Goal: Use online tool/utility: Utilize a website feature to perform a specific function

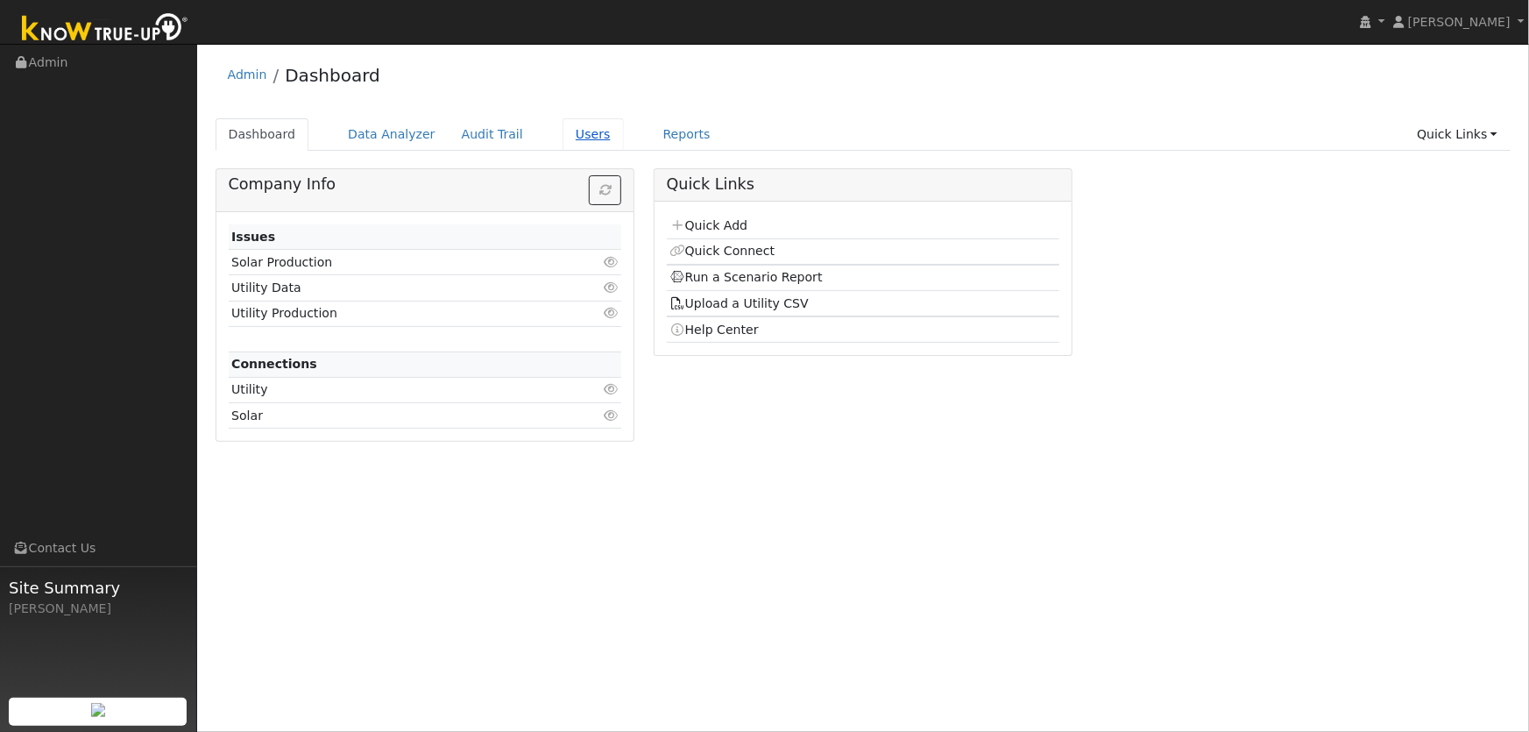
click at [566, 136] on link "Users" at bounding box center [593, 134] width 61 height 32
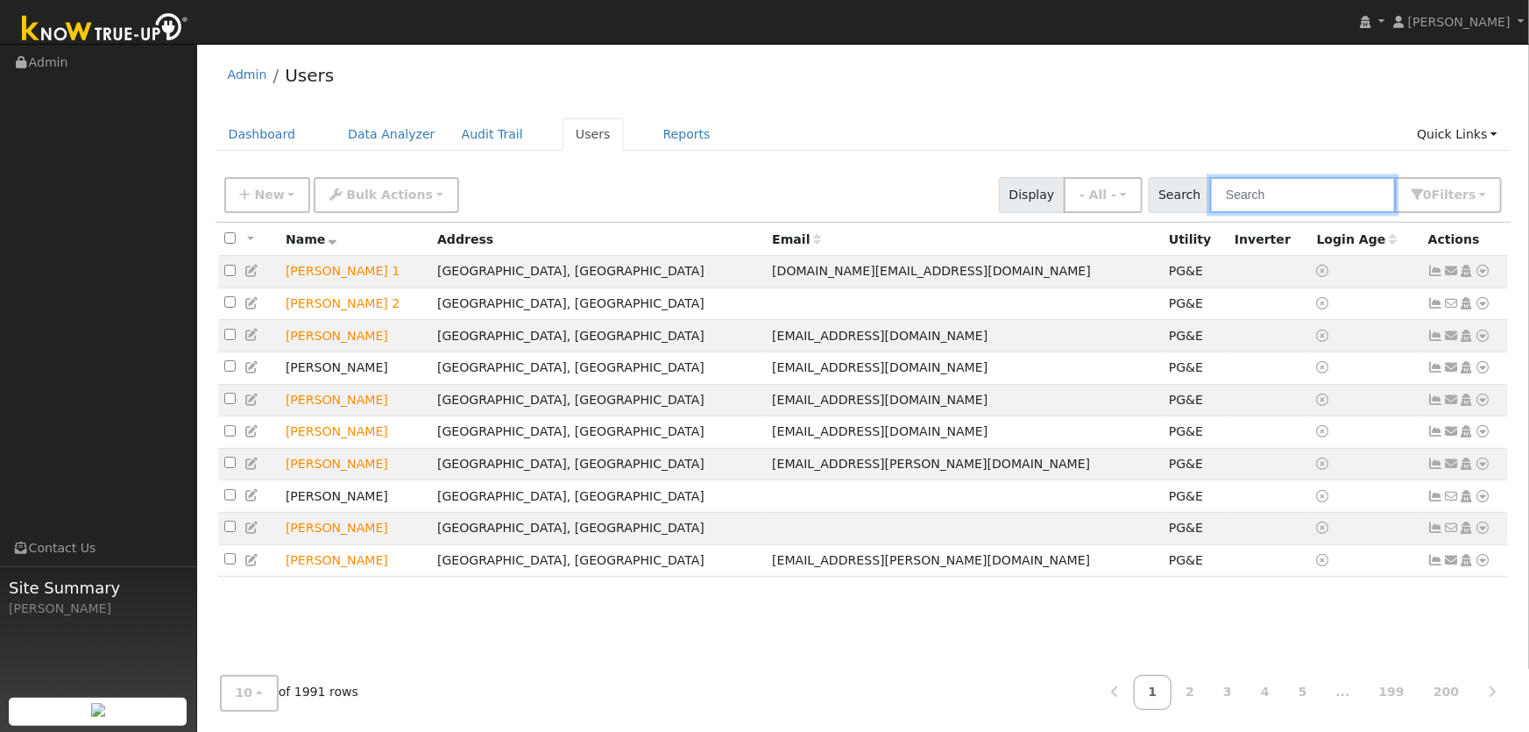
click at [1257, 186] on input "text" at bounding box center [1303, 195] width 186 height 36
type input "gia desoto"
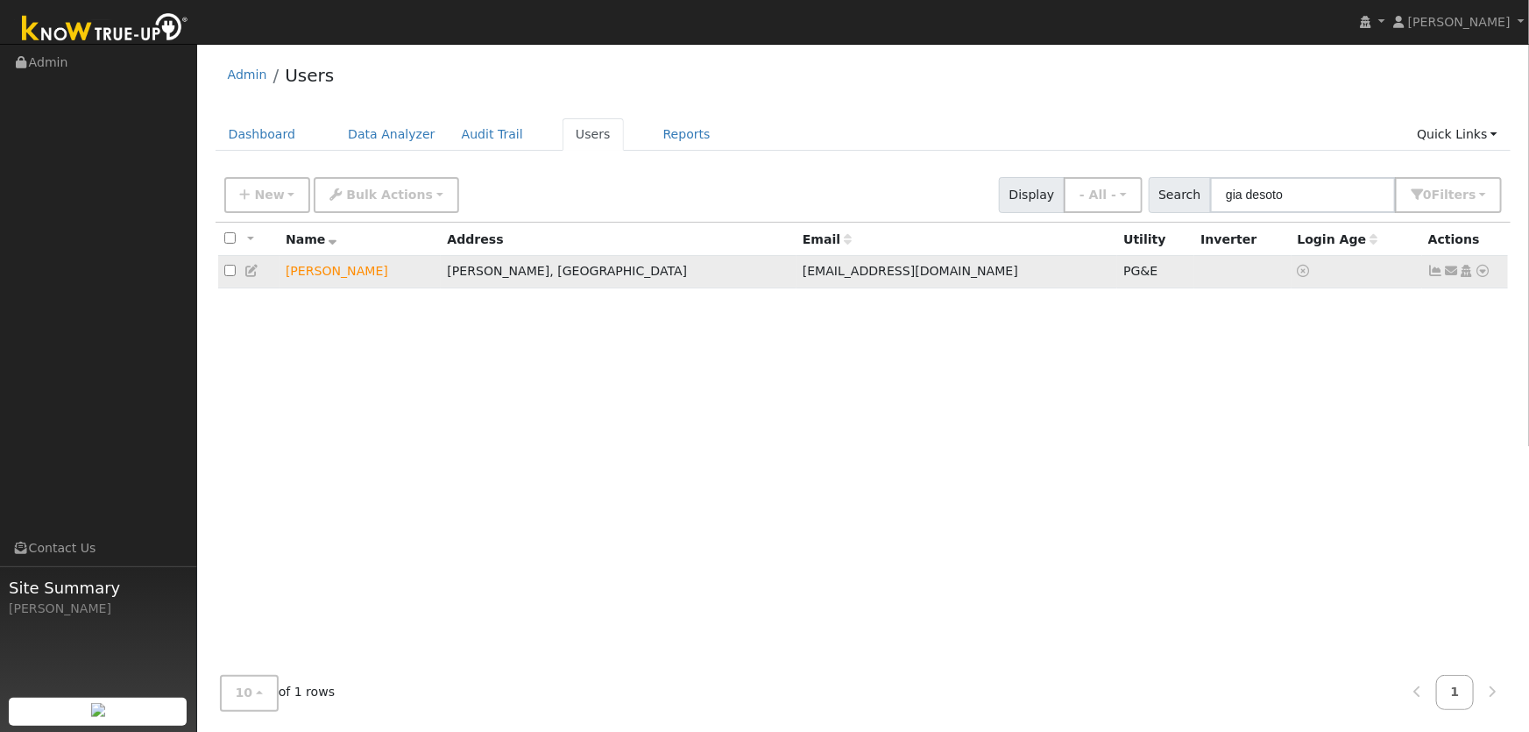
click at [1483, 277] on icon at bounding box center [1484, 271] width 16 height 12
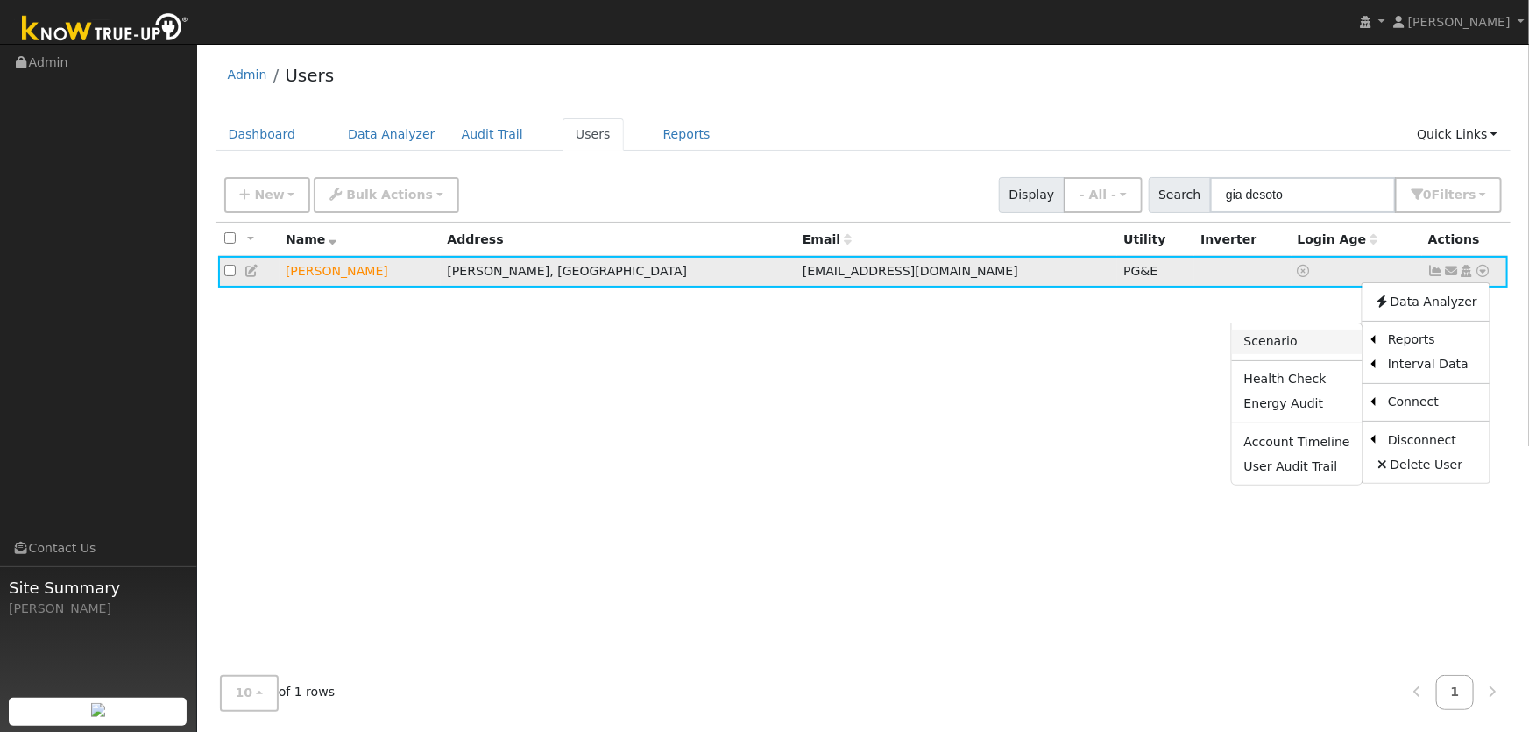
click at [1292, 349] on link "Scenario" at bounding box center [1297, 341] width 131 height 25
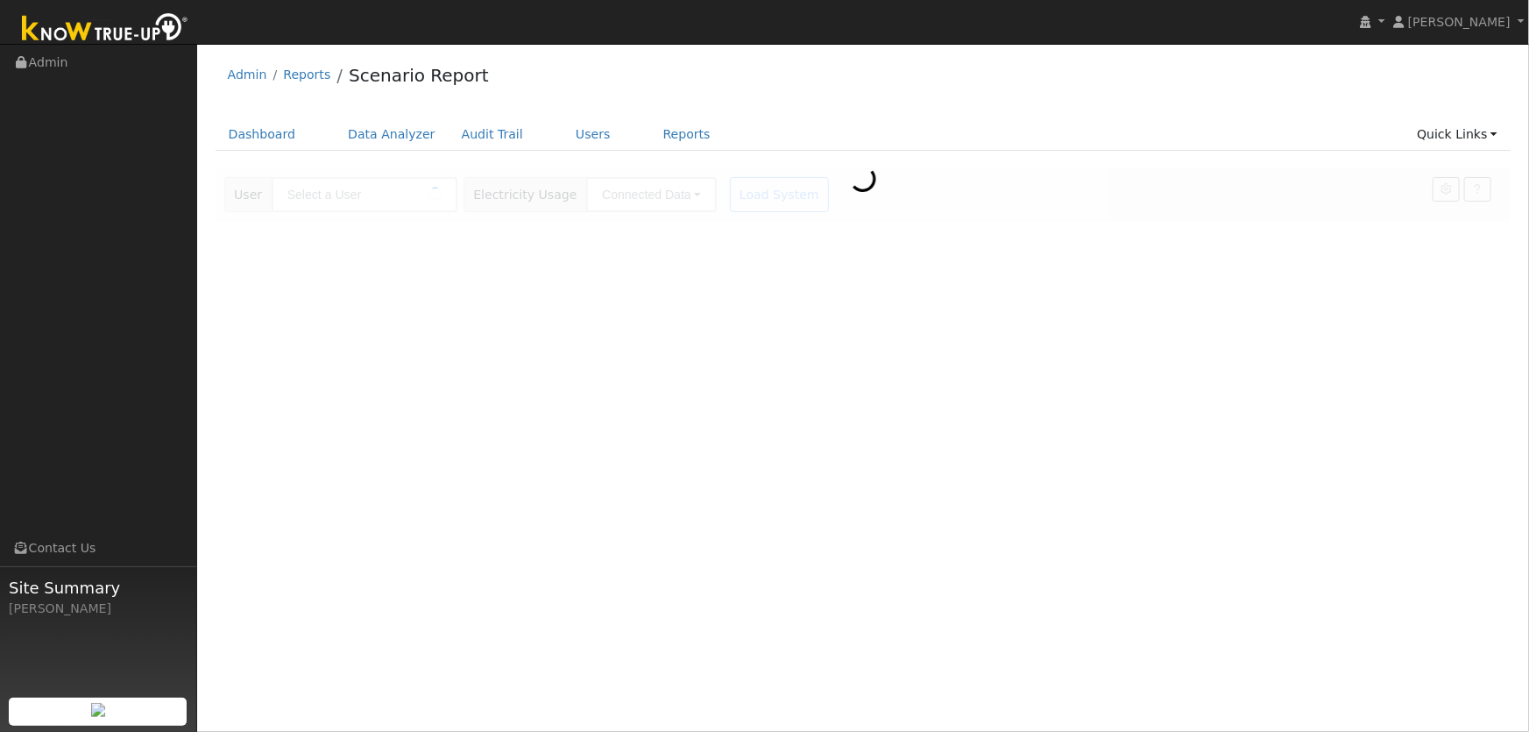
type input "[PERSON_NAME]"
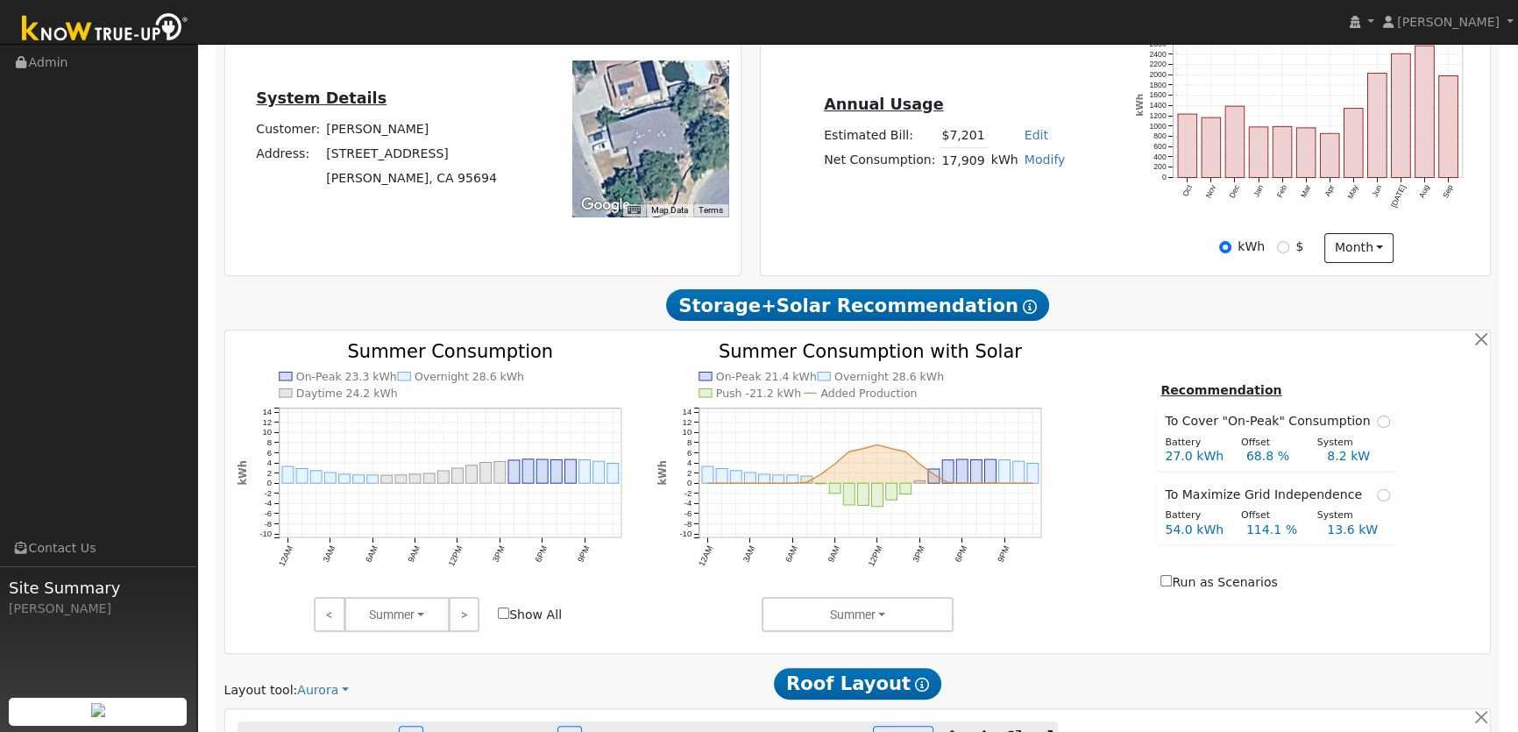
type input "21998"
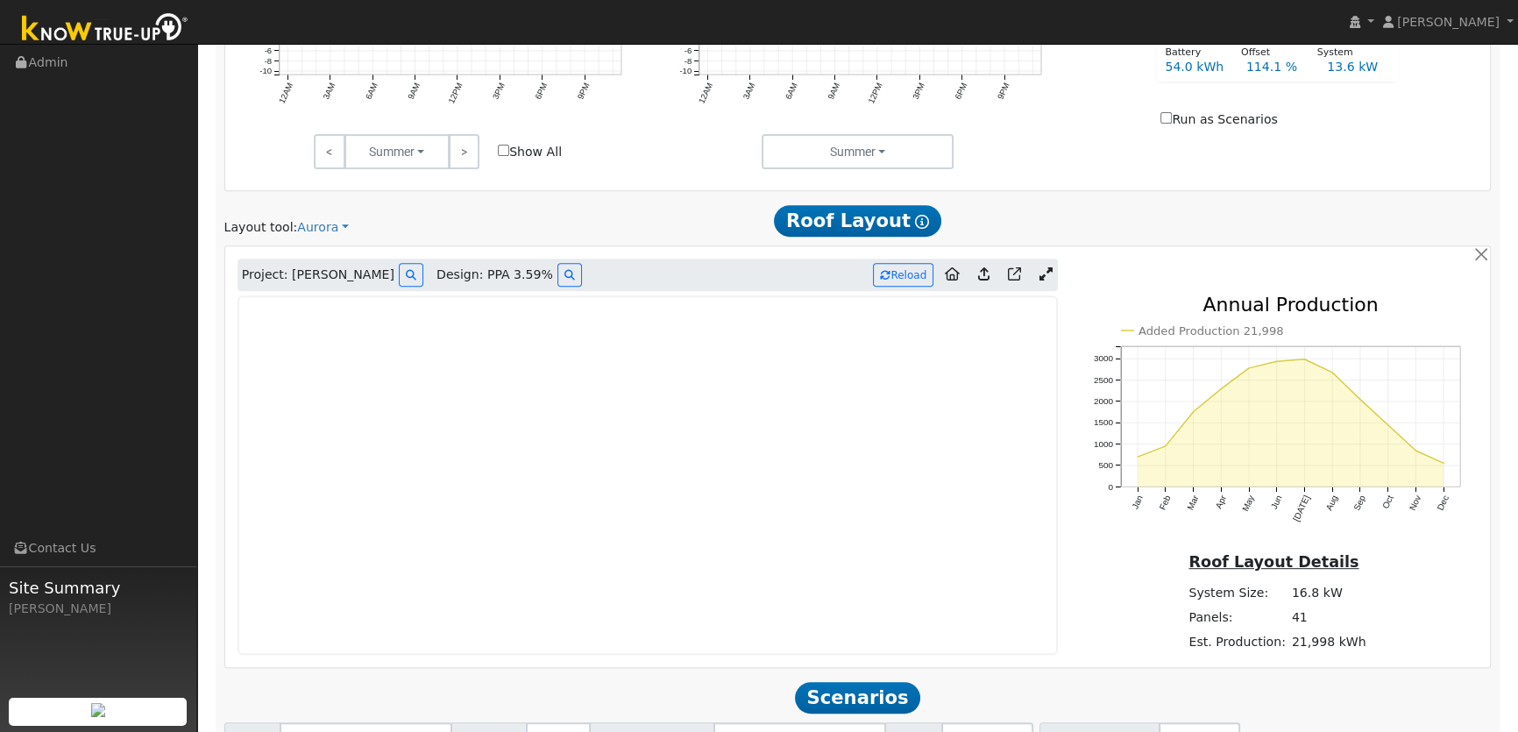
scroll to position [849, 0]
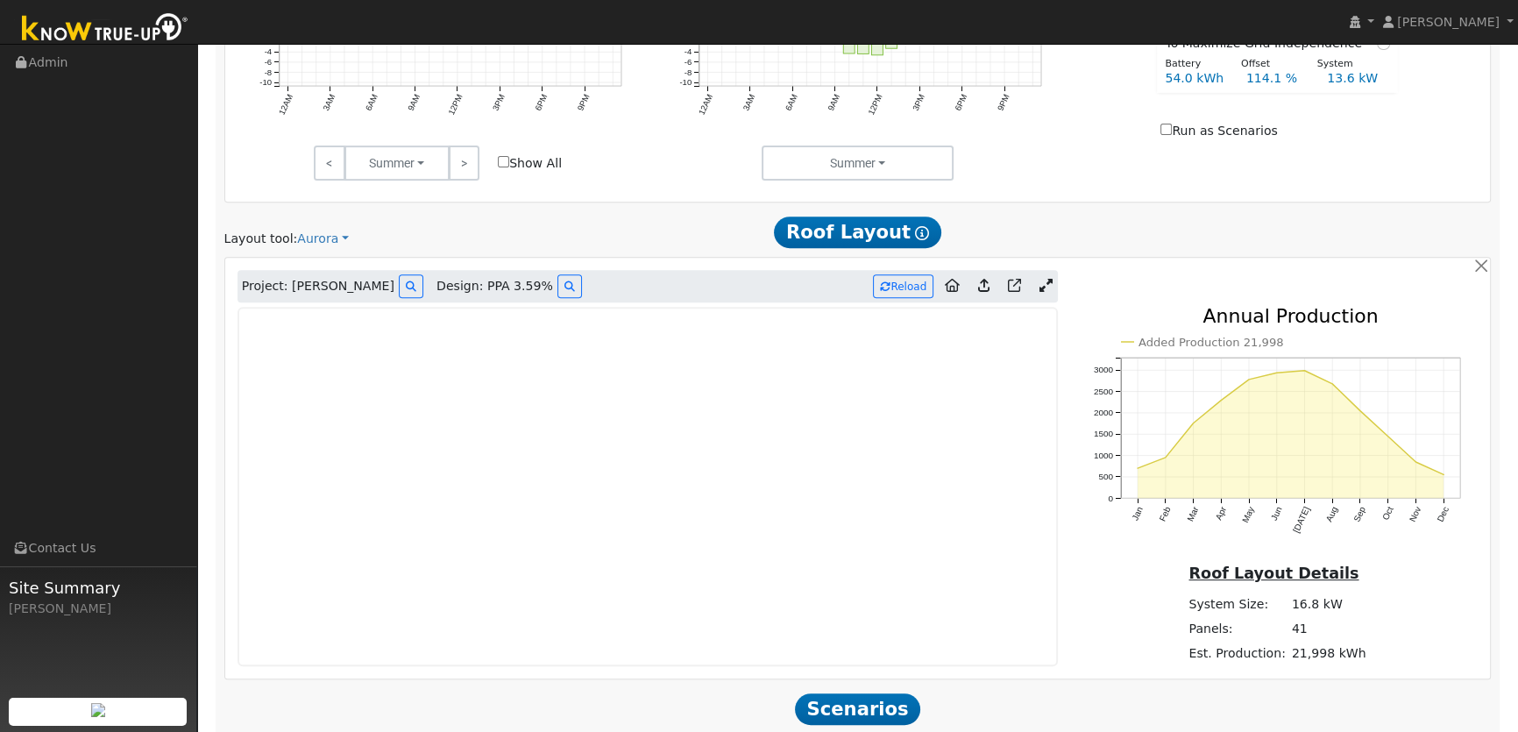
click at [1047, 281] on icon at bounding box center [1044, 285] width 13 height 13
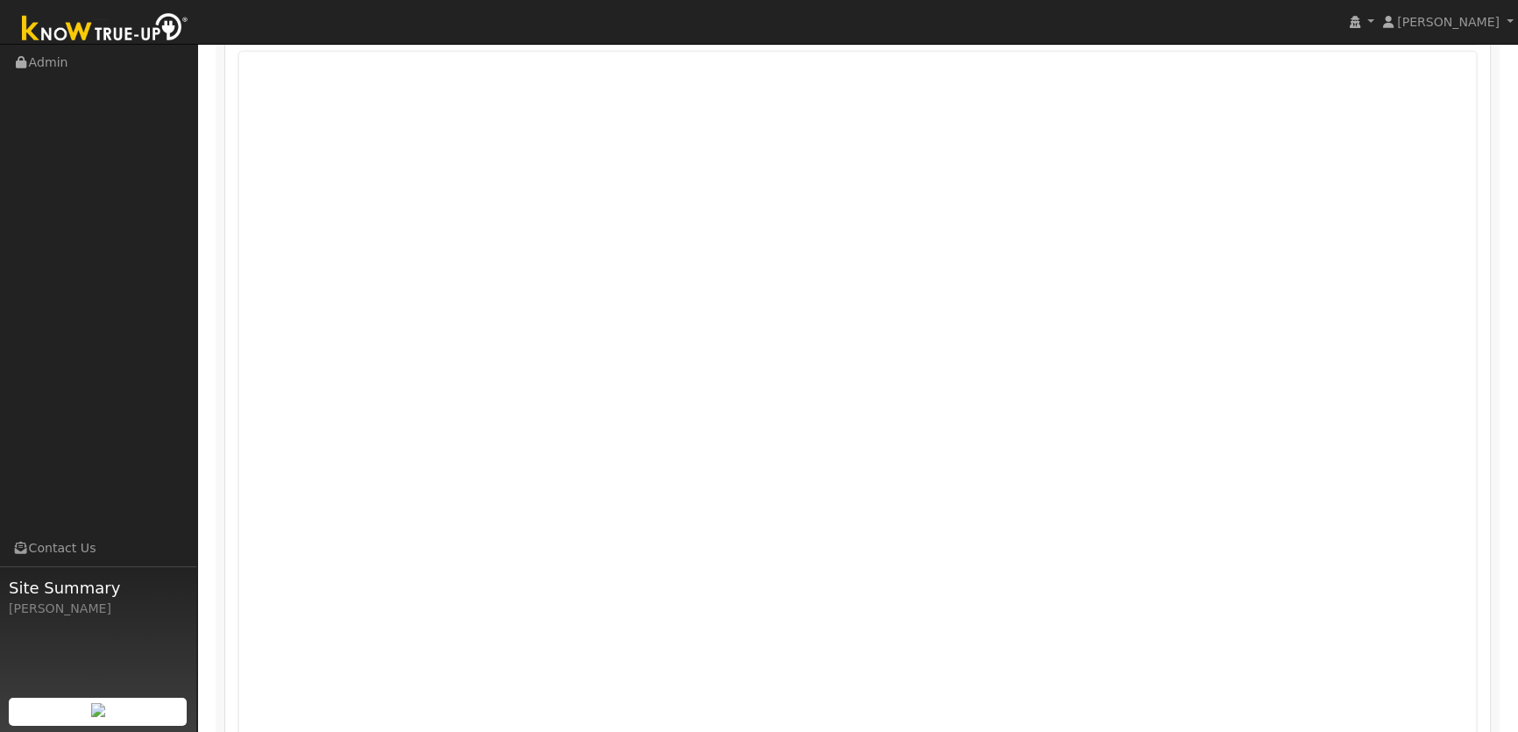
scroll to position [1030, 0]
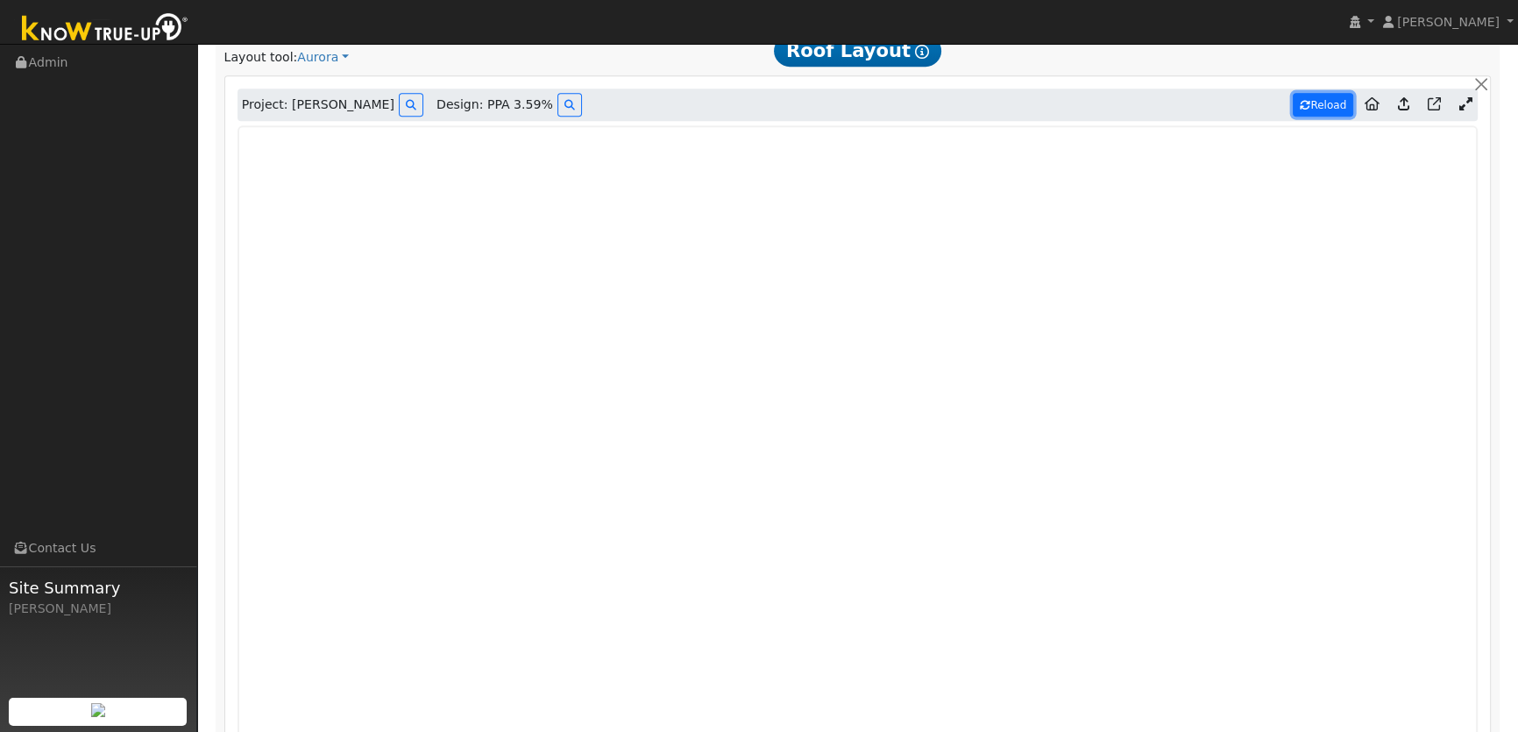
click at [1332, 104] on button "Reload" at bounding box center [1322, 105] width 60 height 24
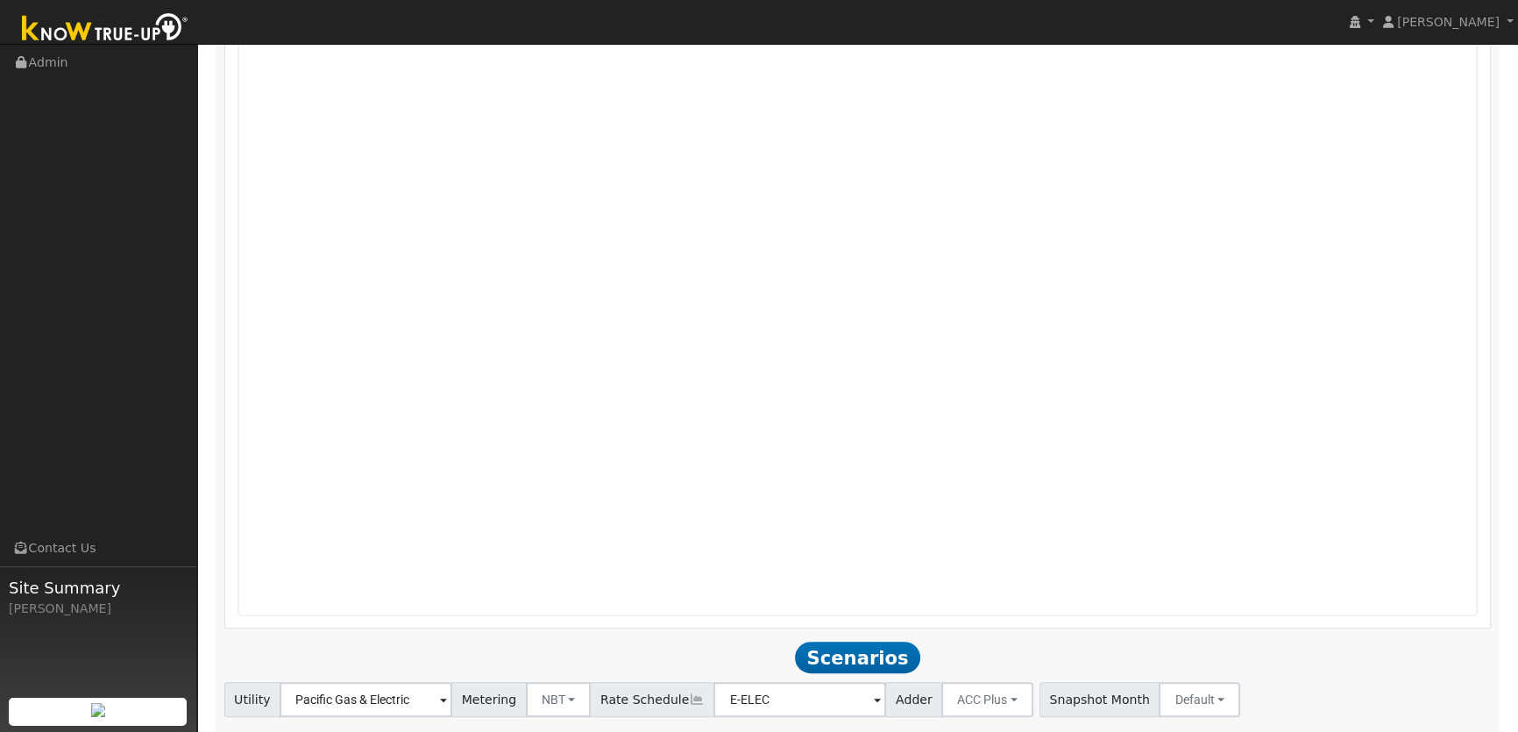
scroll to position [1428, 0]
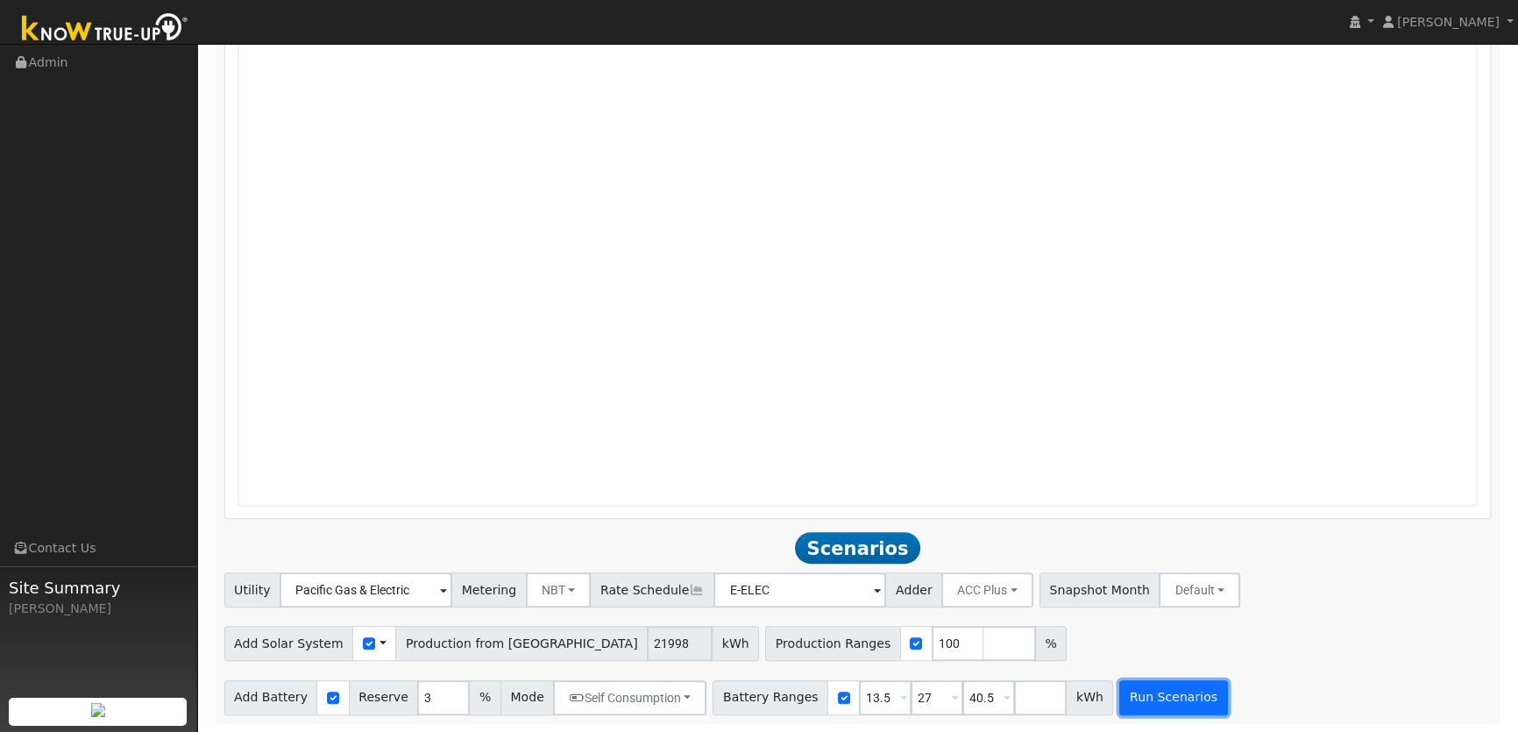
click at [1132, 701] on button "Run Scenarios" at bounding box center [1173, 697] width 108 height 35
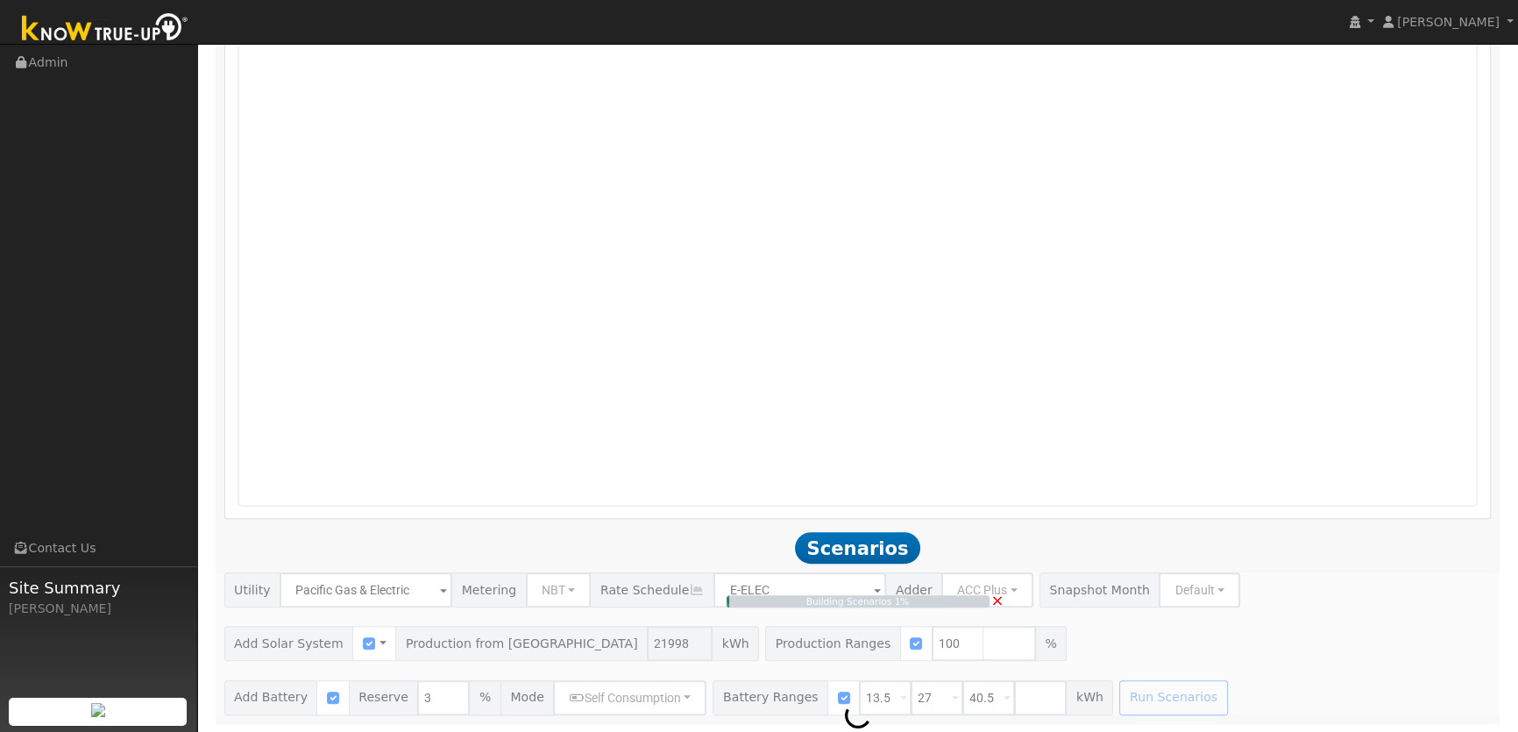
type input "14.7"
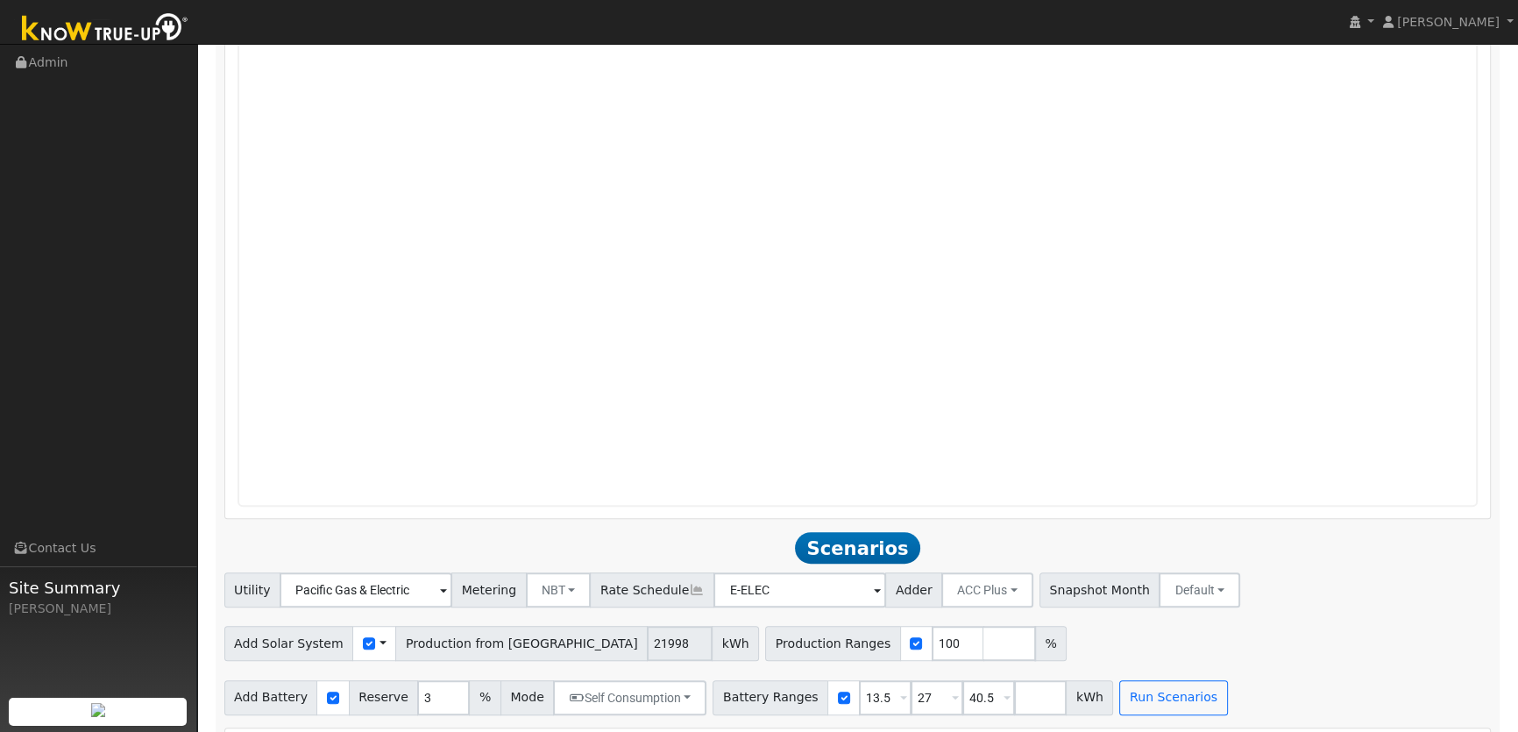
scroll to position [1667, 0]
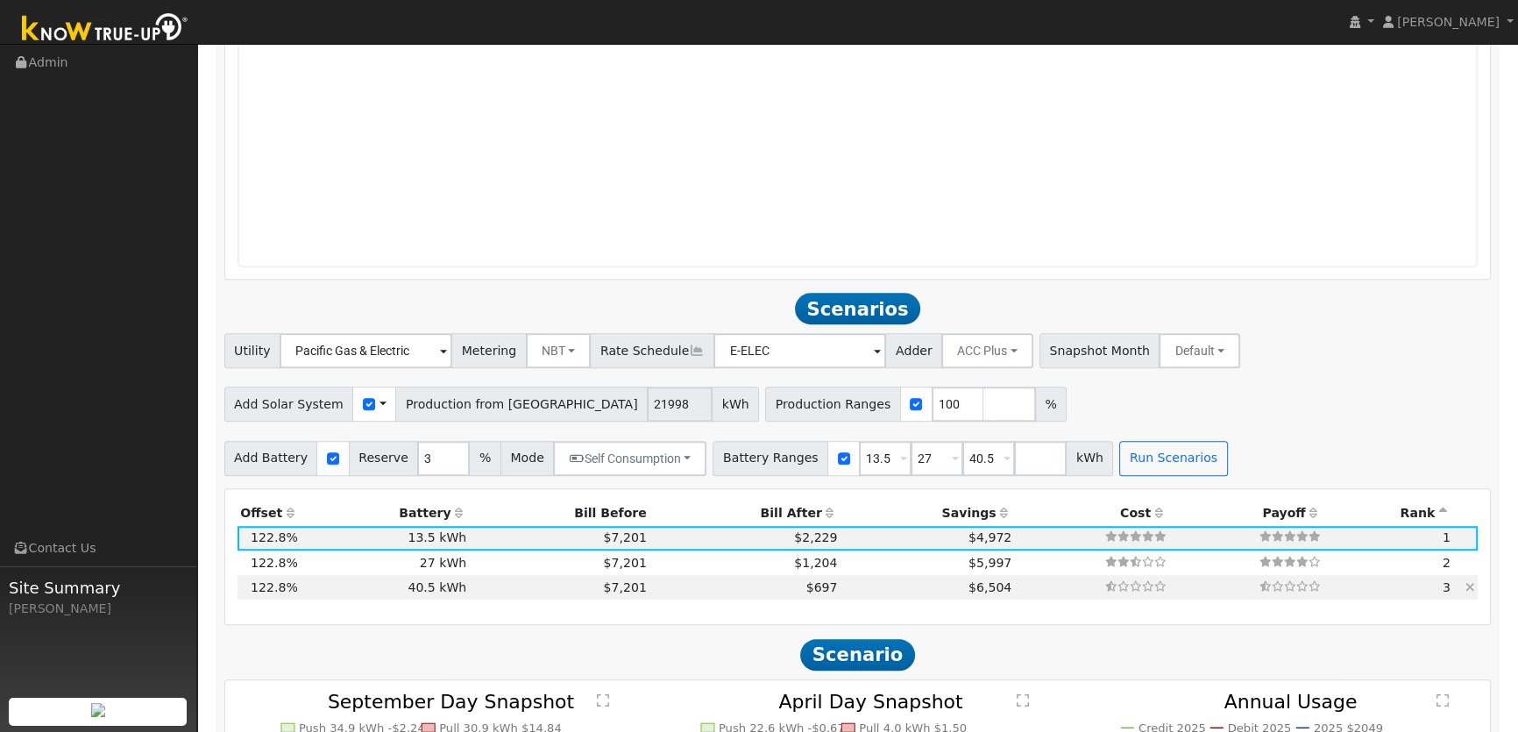
click at [683, 591] on td "$697" at bounding box center [744, 587] width 191 height 25
type input "$48,600"
type input "$29,979"
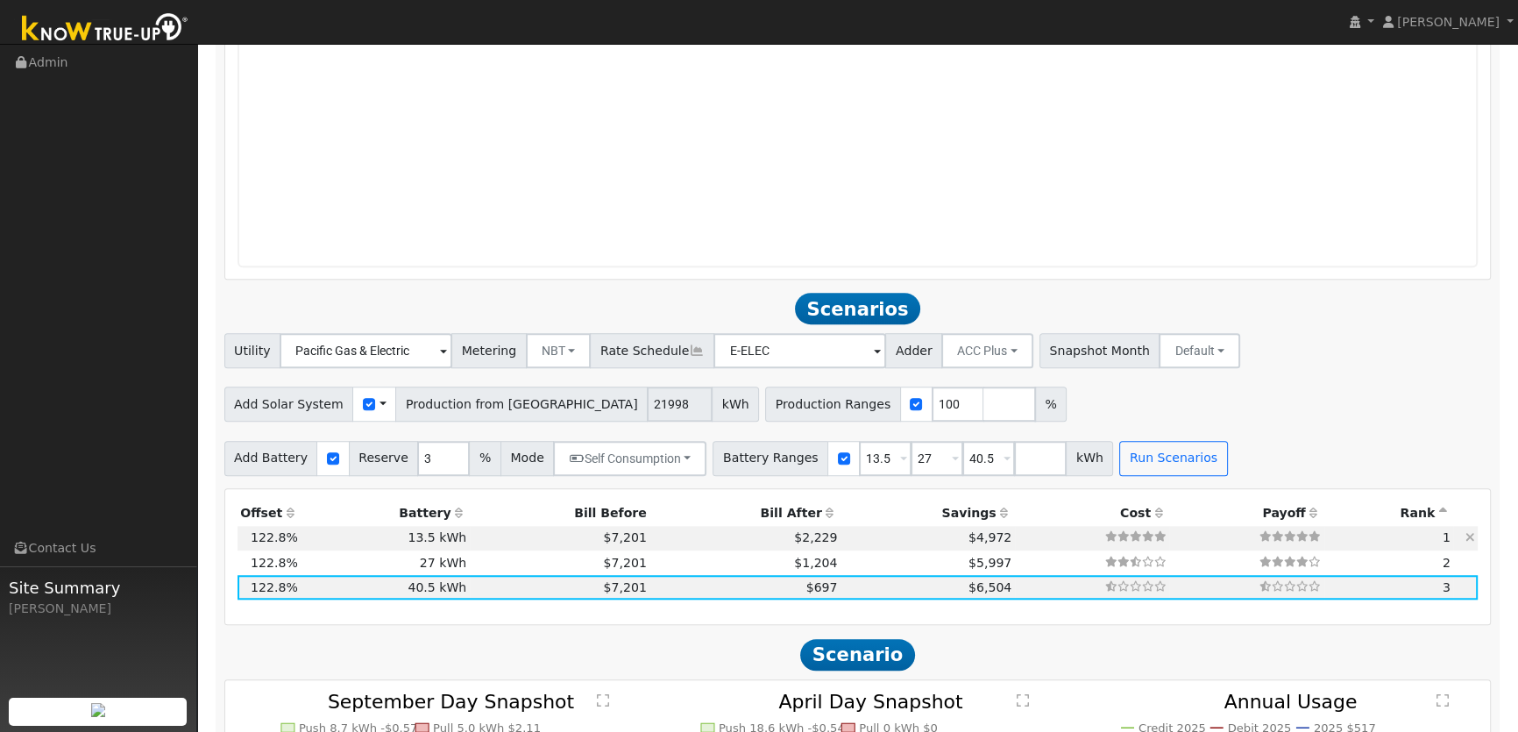
click at [683, 542] on td "$2,229" at bounding box center [744, 538] width 191 height 25
type input "$16,200"
type input "$20,259"
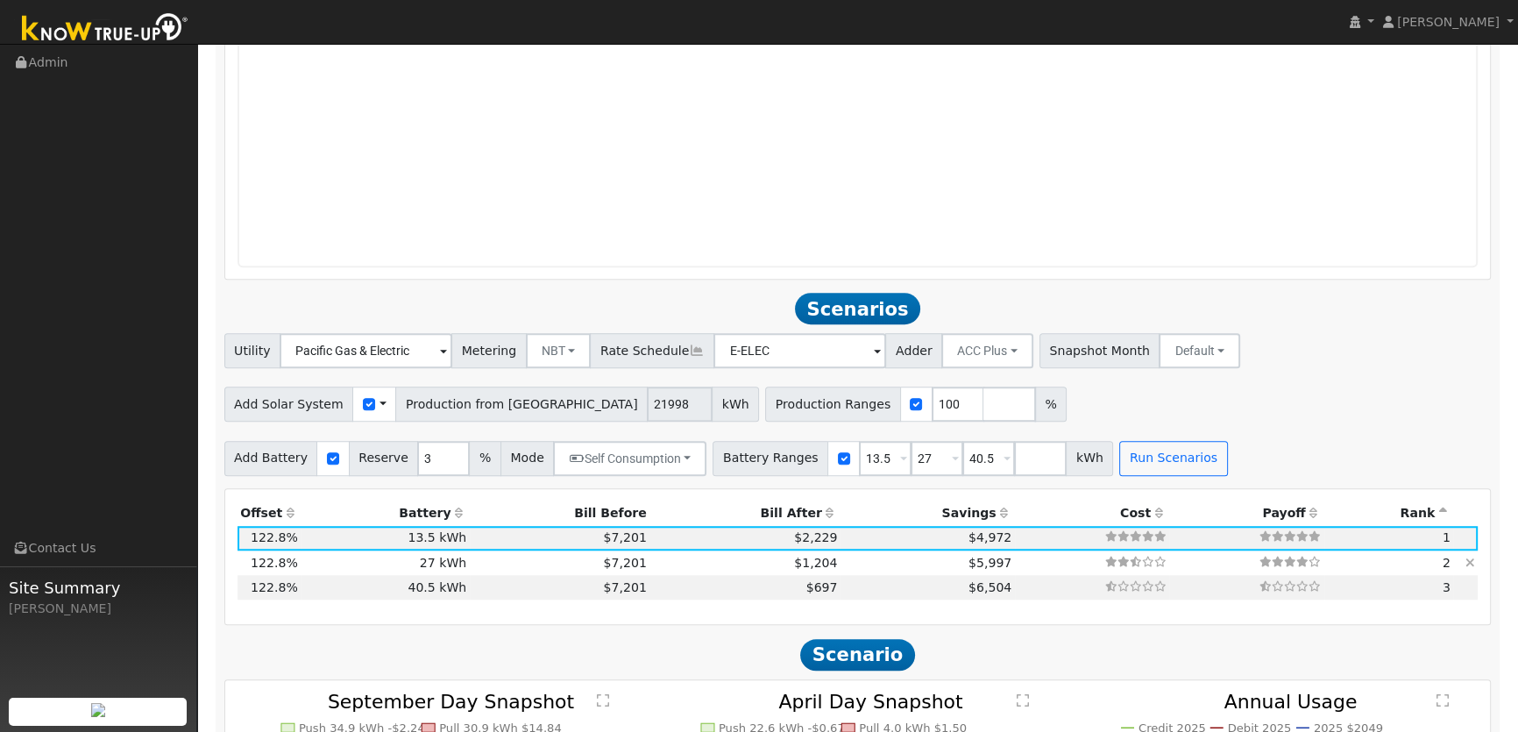
click at [677, 563] on td "$1,204" at bounding box center [744, 562] width 191 height 25
type input "$32,400"
type input "$25,119"
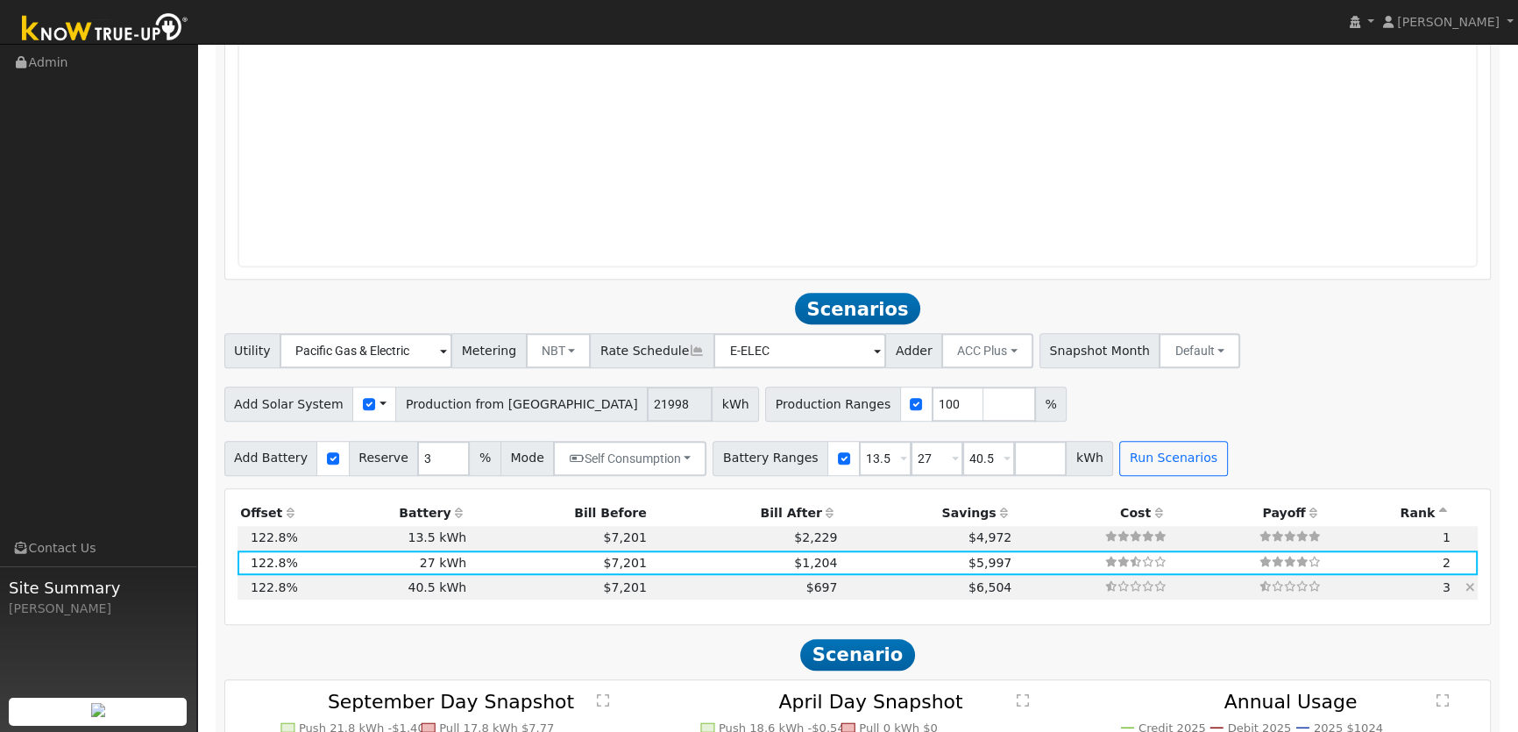
click at [669, 586] on td "$697" at bounding box center [744, 587] width 191 height 25
type input "$48,600"
type input "$29,979"
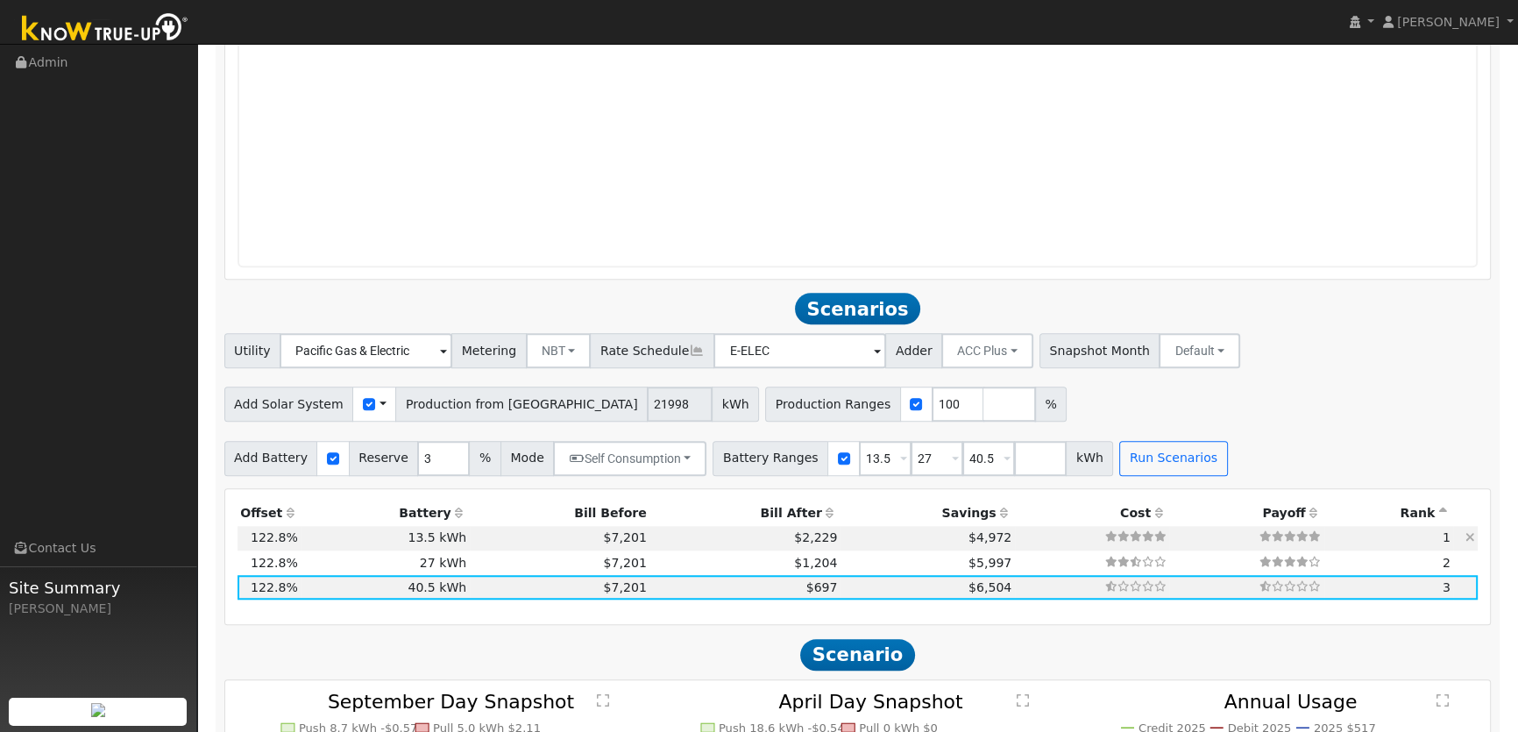
click at [669, 542] on td "$2,229" at bounding box center [744, 538] width 191 height 25
type input "$16,200"
type input "$20,259"
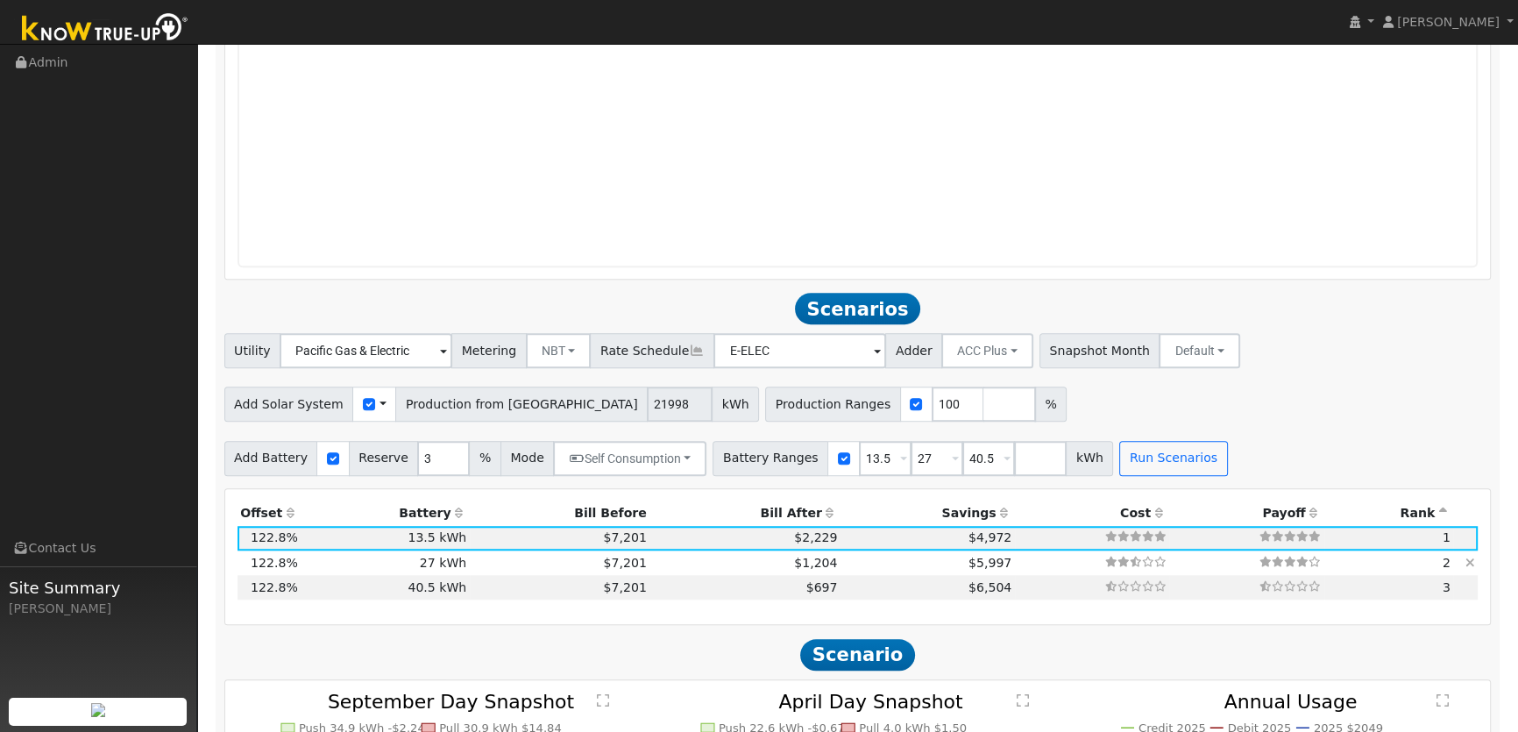
click at [665, 570] on td "$1,204" at bounding box center [744, 562] width 191 height 25
type input "$32,400"
type input "$25,119"
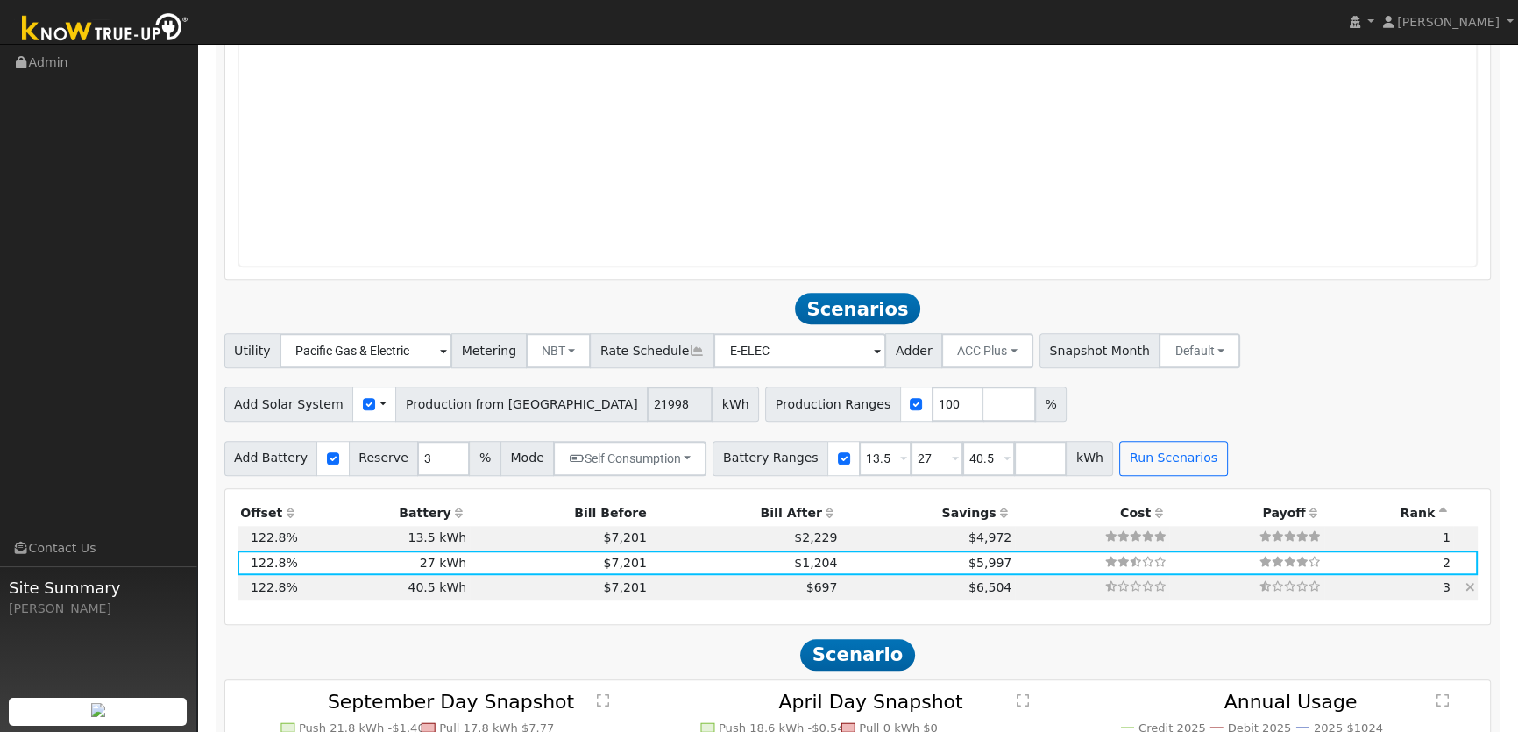
click at [660, 587] on td "$697" at bounding box center [744, 587] width 191 height 25
type input "$48,600"
type input "$29,979"
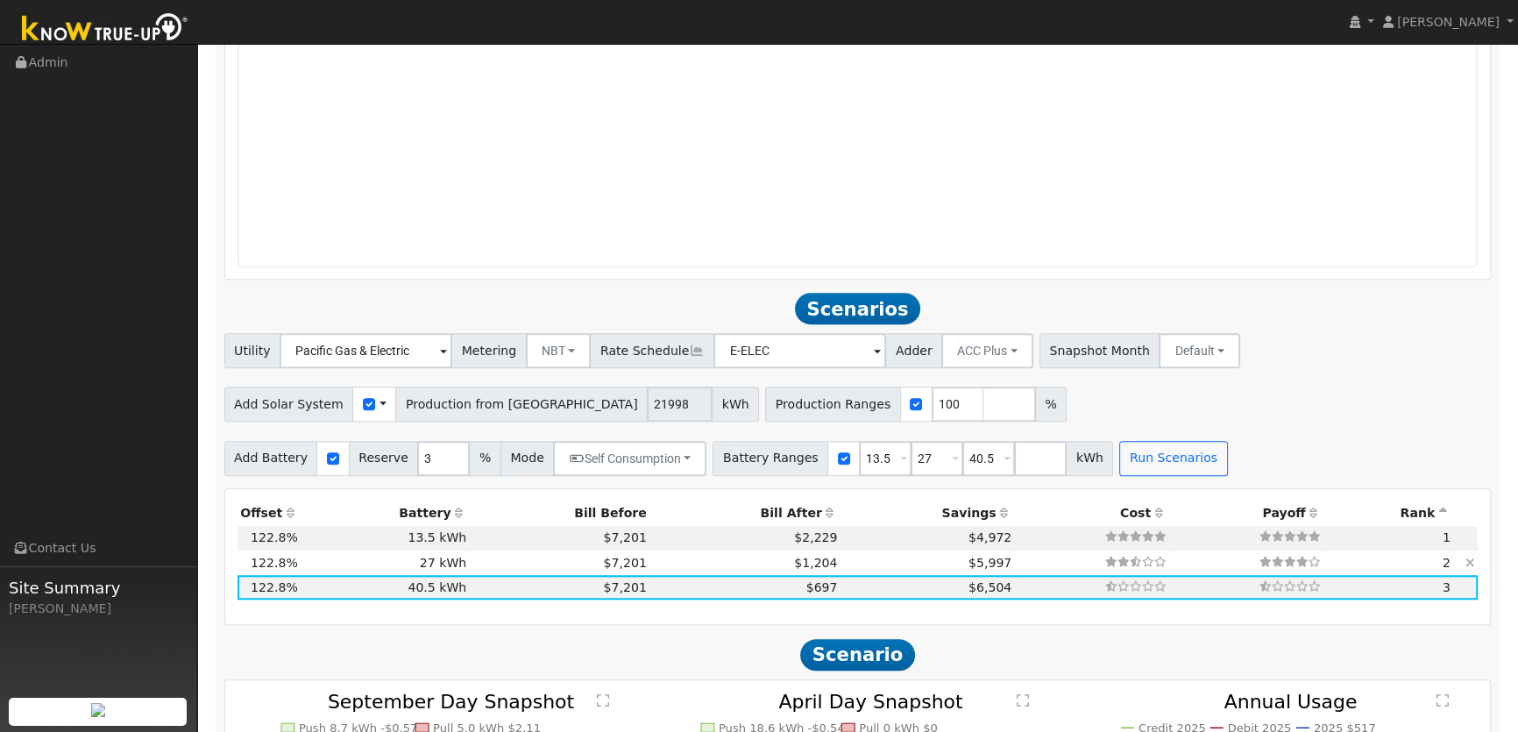
click at [662, 560] on td "$1,204" at bounding box center [744, 562] width 191 height 25
type input "$32,400"
type input "$25,119"
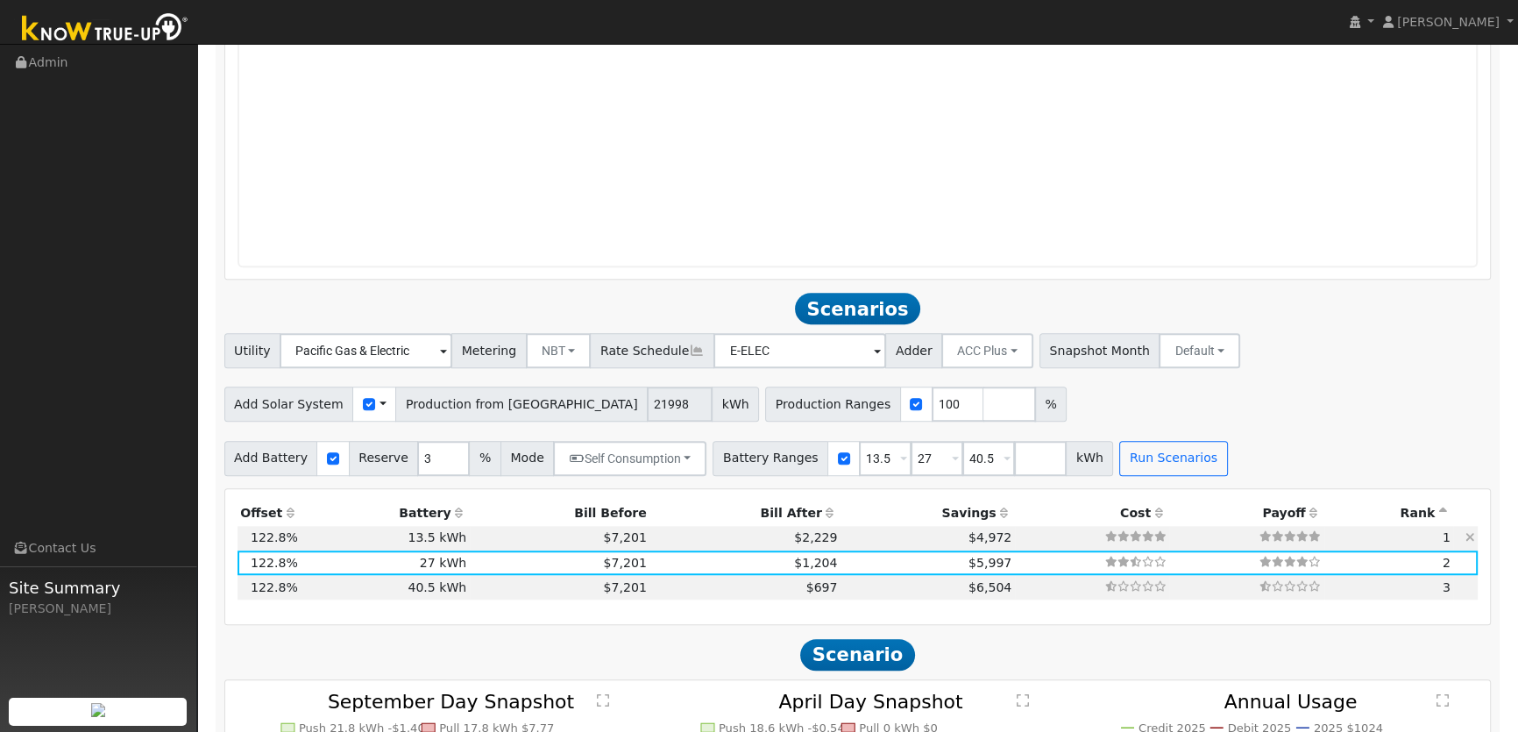
click at [662, 543] on td "$2,229" at bounding box center [744, 538] width 191 height 25
type input "$16,200"
type input "$20,259"
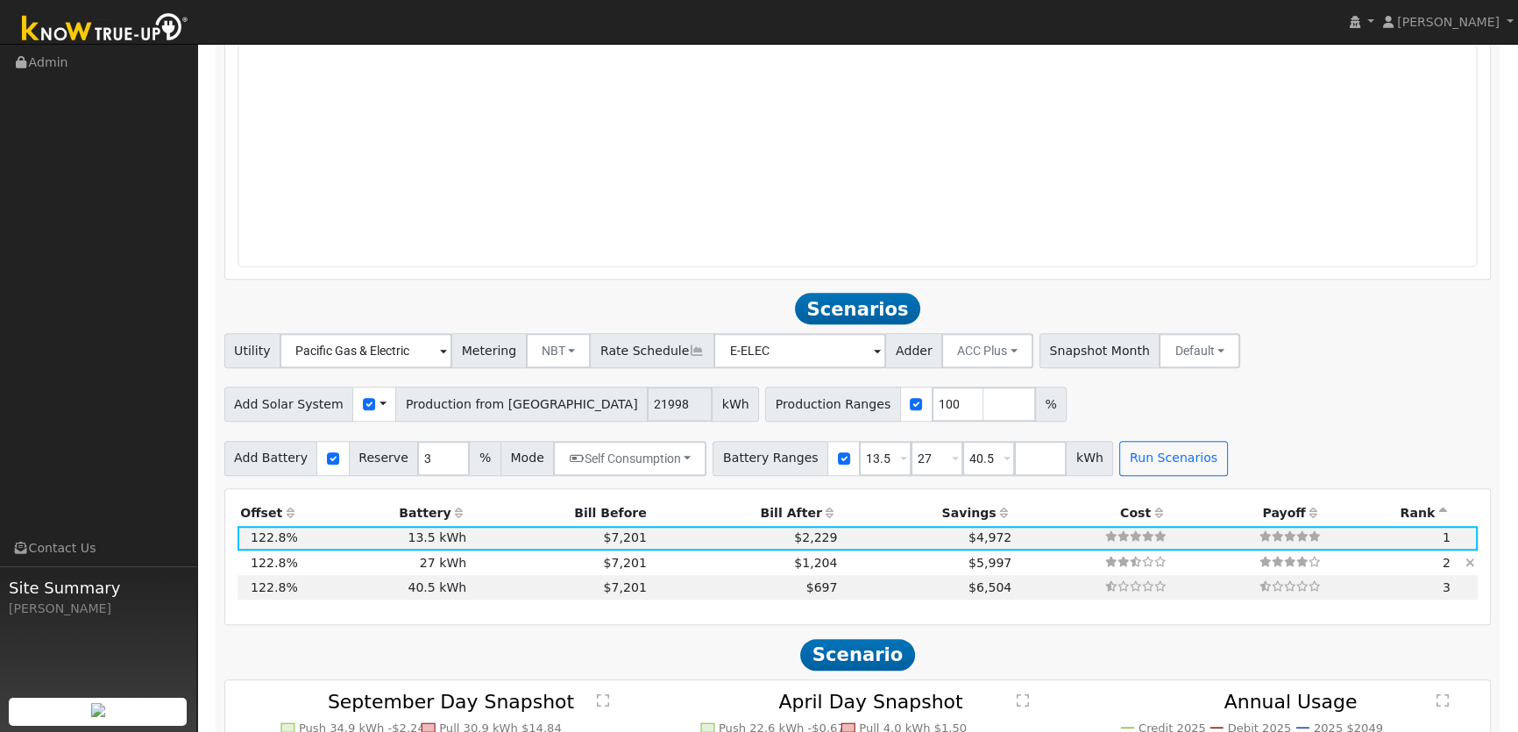
click at [650, 566] on td "$1,204" at bounding box center [744, 562] width 191 height 25
type input "$32,400"
type input "$25,119"
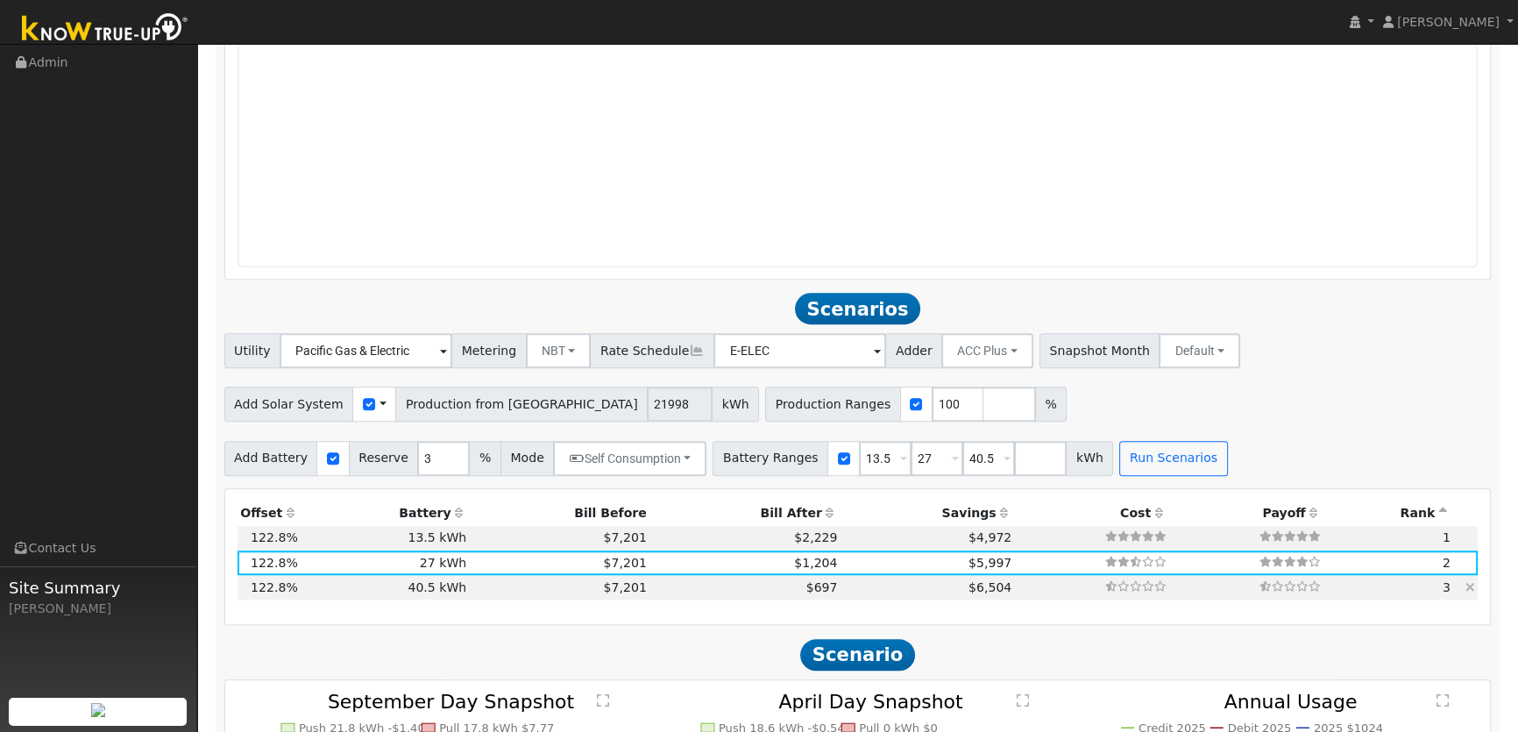
click at [649, 587] on td "$697" at bounding box center [744, 587] width 191 height 25
type input "$48,600"
type input "$29,979"
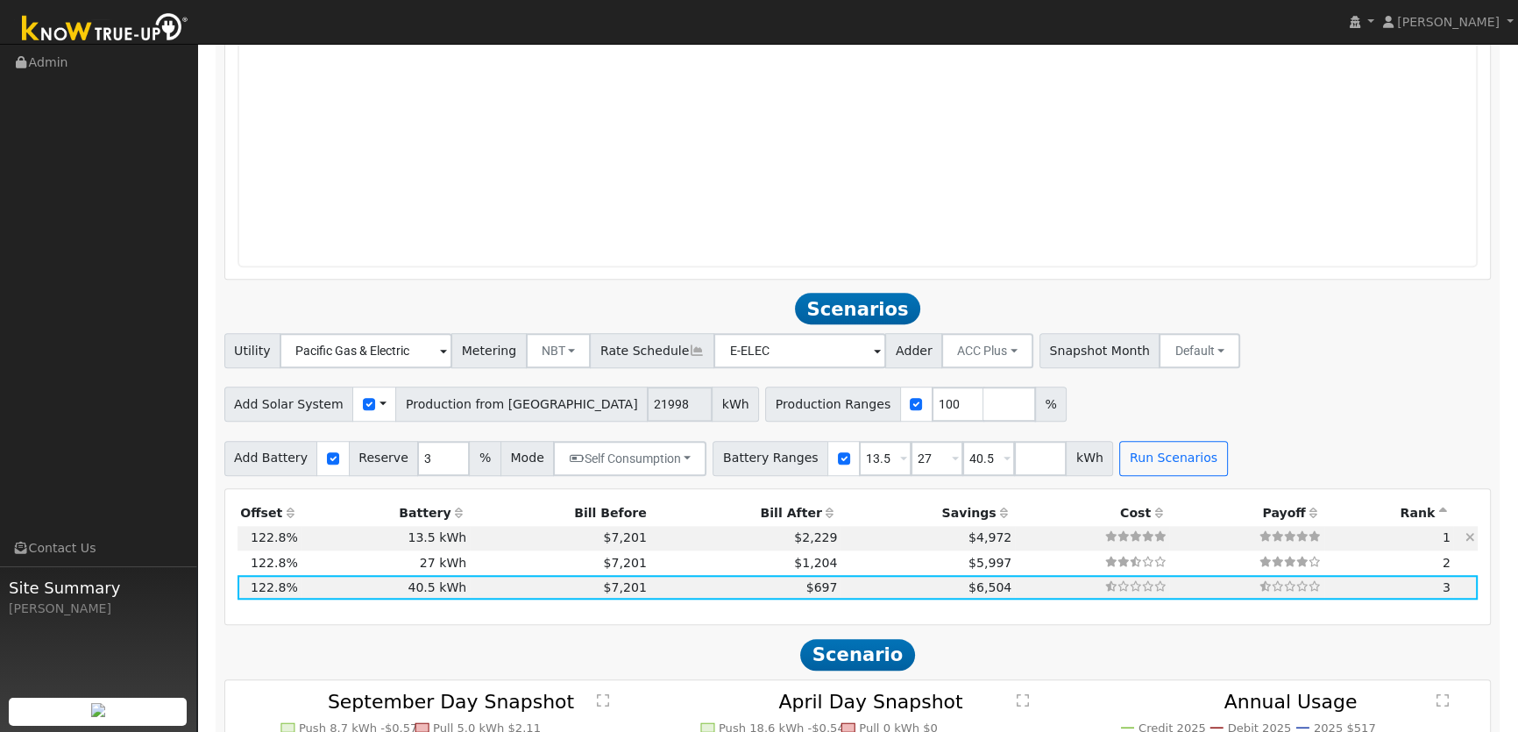
click at [649, 543] on td "$2,229" at bounding box center [744, 538] width 191 height 25
type input "$16,200"
type input "$20,259"
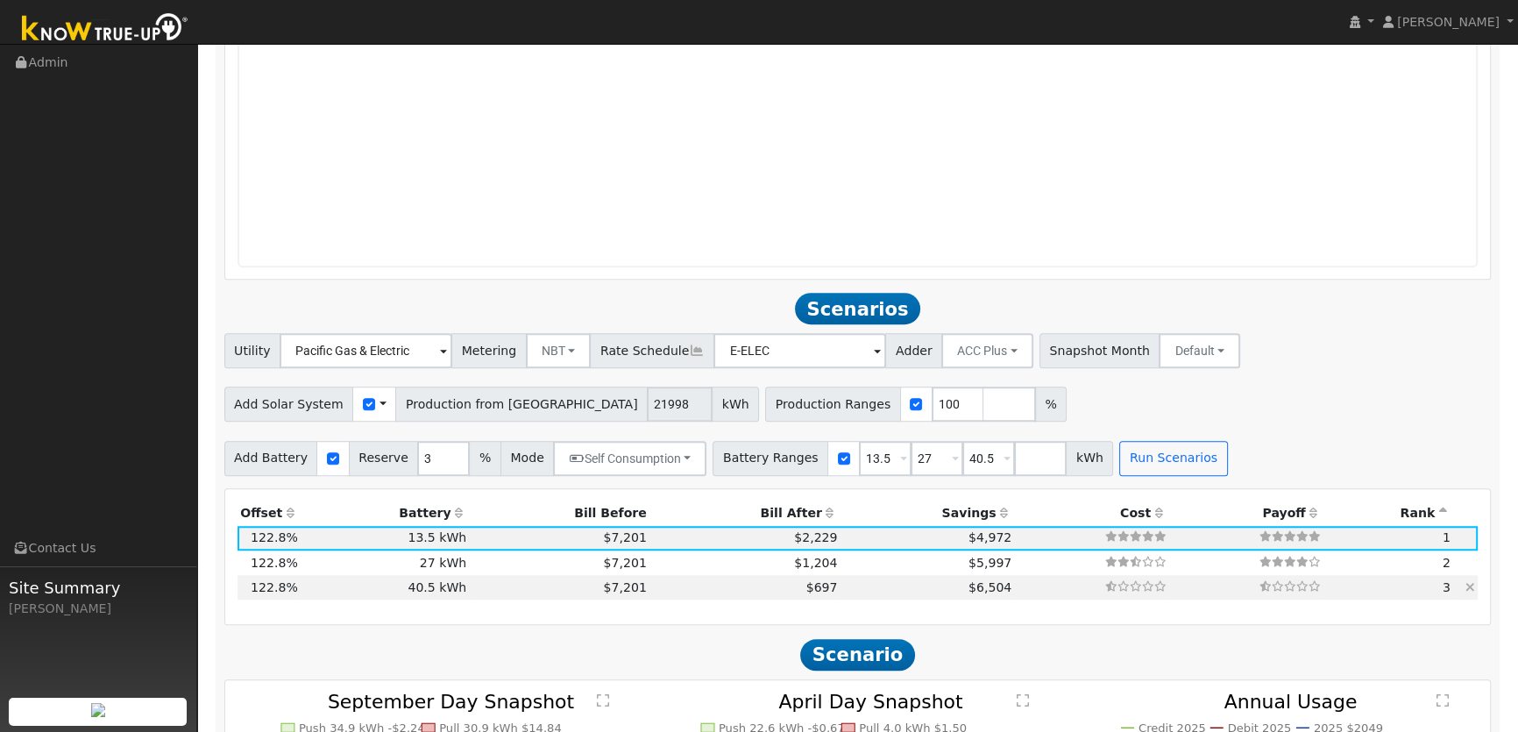
drag, startPoint x: 641, startPoint y: 570, endPoint x: 641, endPoint y: 584, distance: 13.2
click at [649, 572] on td "$1,204" at bounding box center [744, 562] width 191 height 25
type input "$32,400"
type input "$25,119"
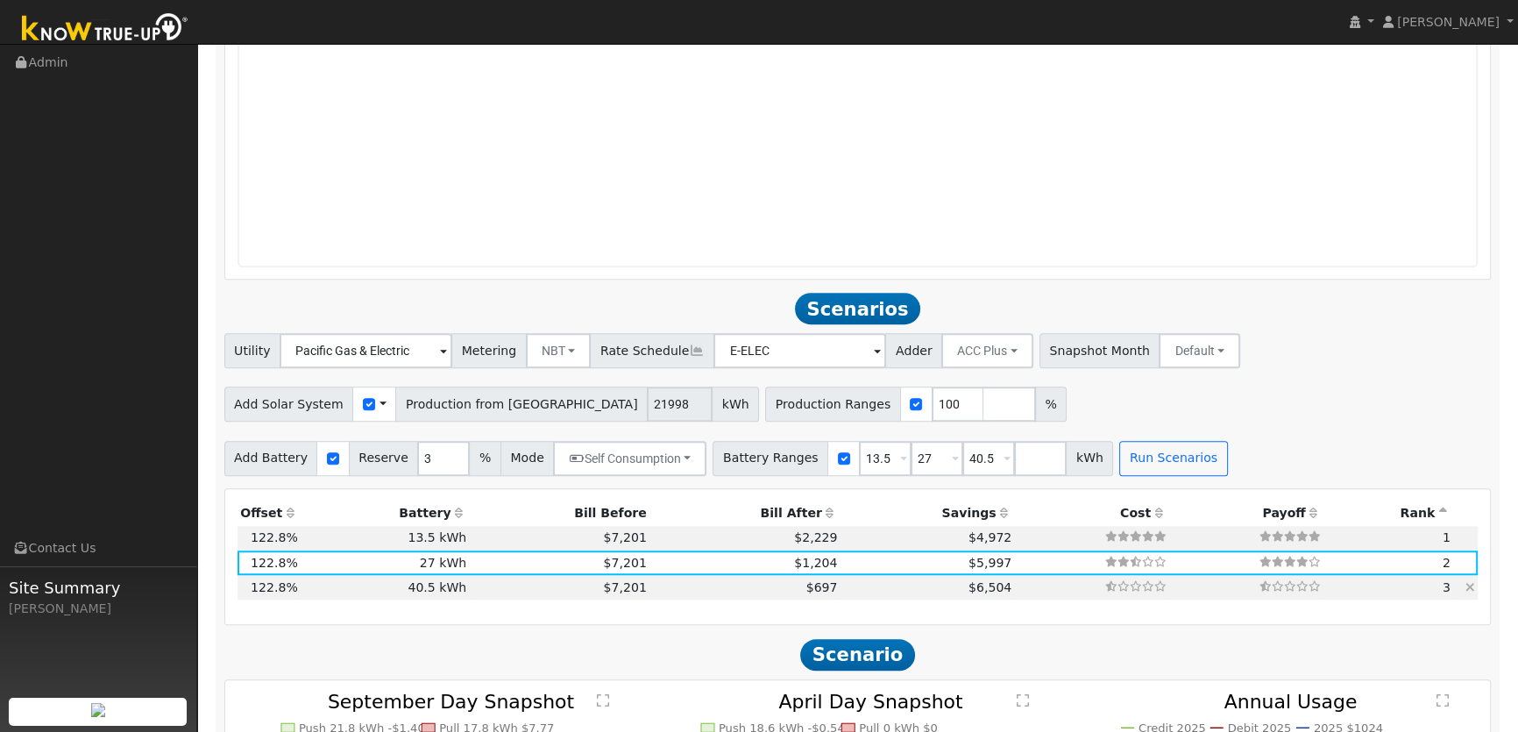
click at [649, 588] on td "$697" at bounding box center [744, 587] width 191 height 25
type input "$48,600"
type input "$29,979"
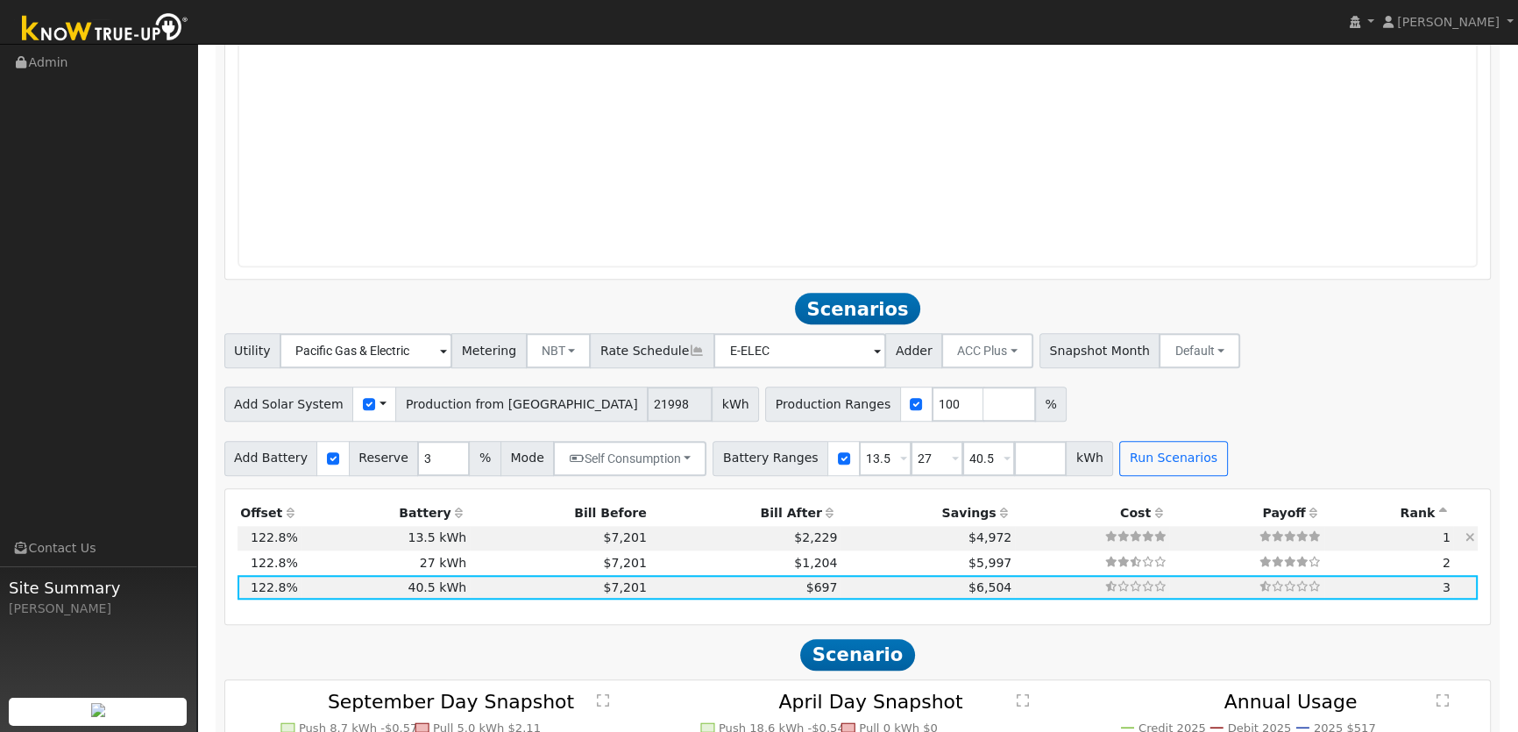
click at [649, 548] on td "$2,229" at bounding box center [744, 538] width 191 height 25
type input "$16,200"
type input "$20,259"
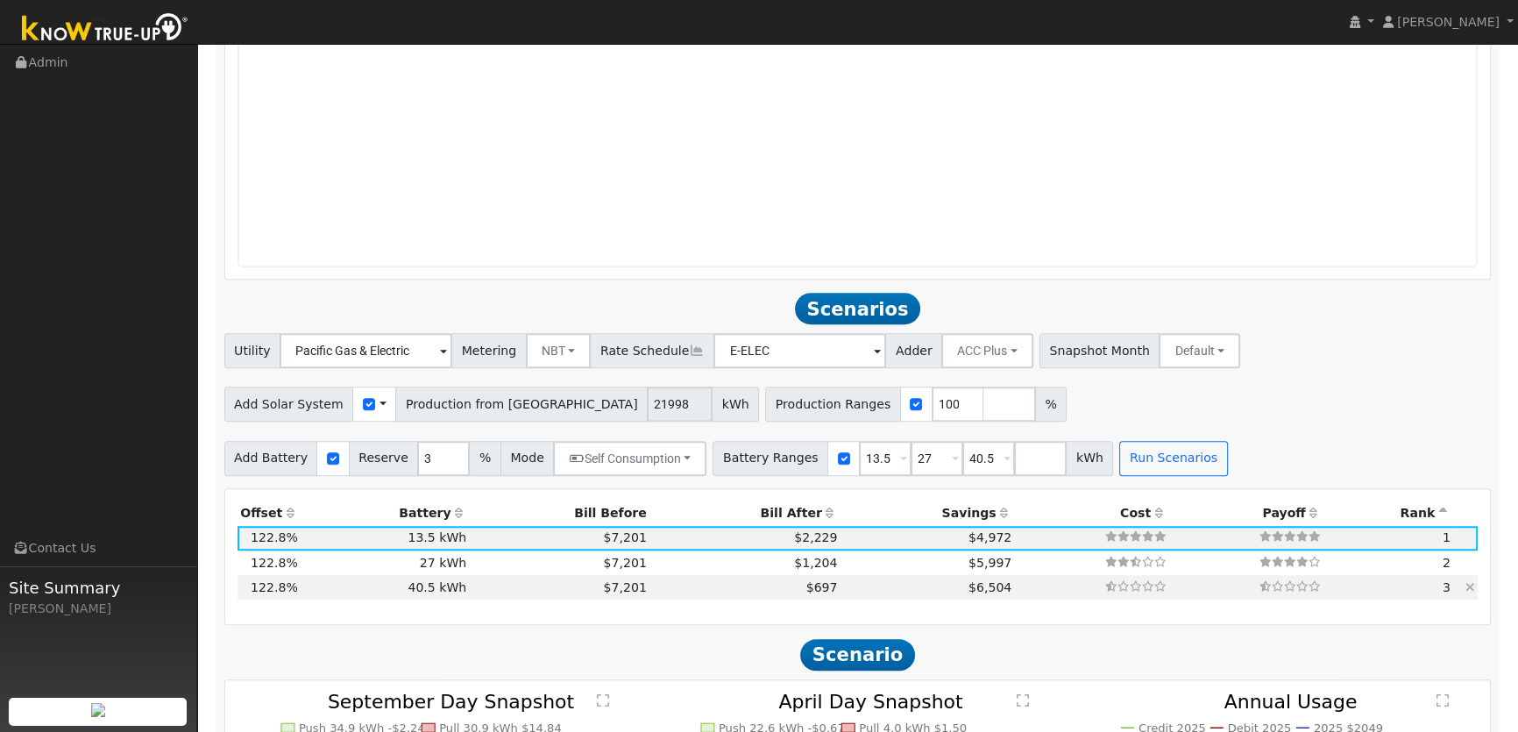
click at [649, 564] on td "$1,204" at bounding box center [744, 562] width 191 height 25
type input "$32,400"
type input "$25,119"
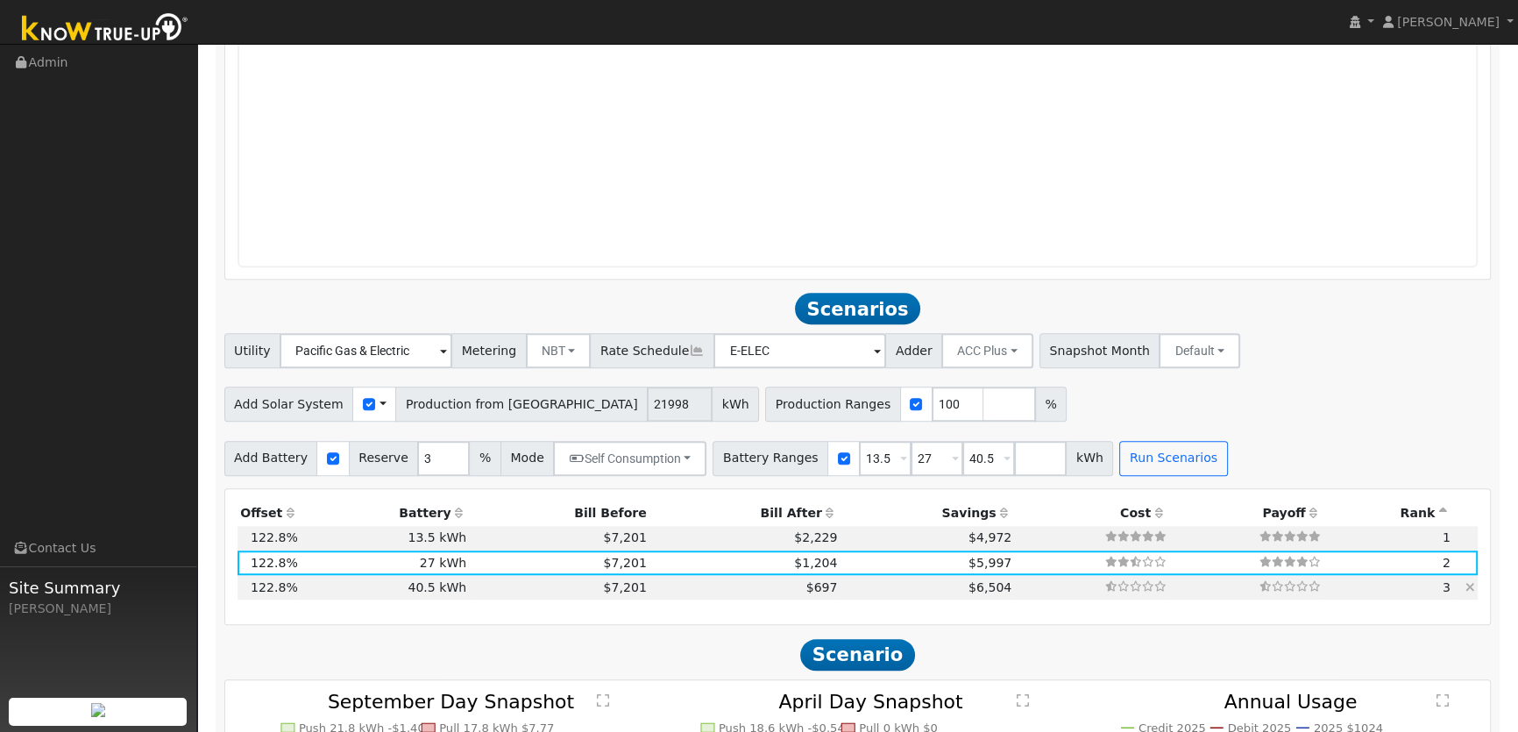
click at [649, 594] on td "$697" at bounding box center [744, 587] width 191 height 25
type input "$48,600"
type input "$29,979"
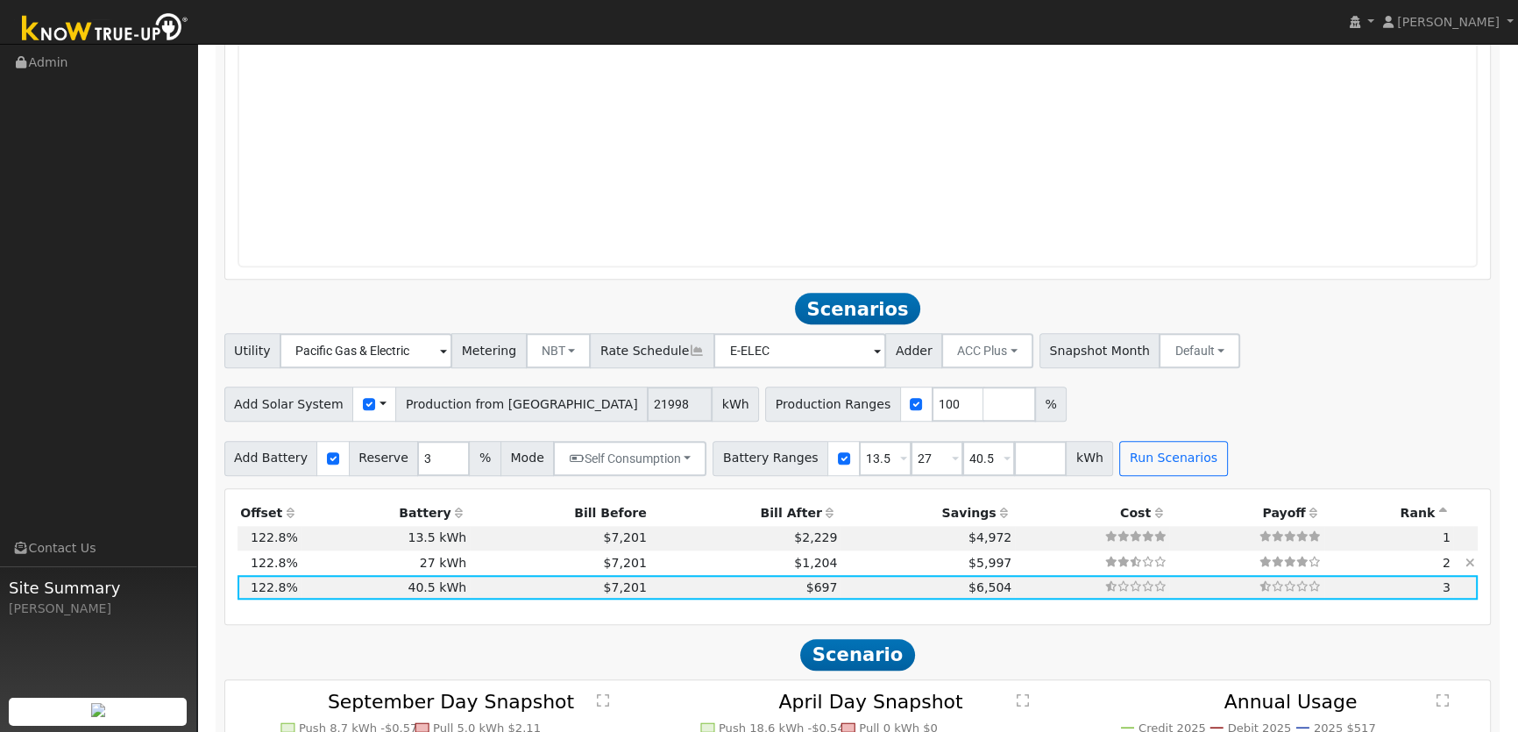
click at [649, 537] on td "$2,229" at bounding box center [744, 538] width 191 height 25
type input "$16,200"
type input "$20,259"
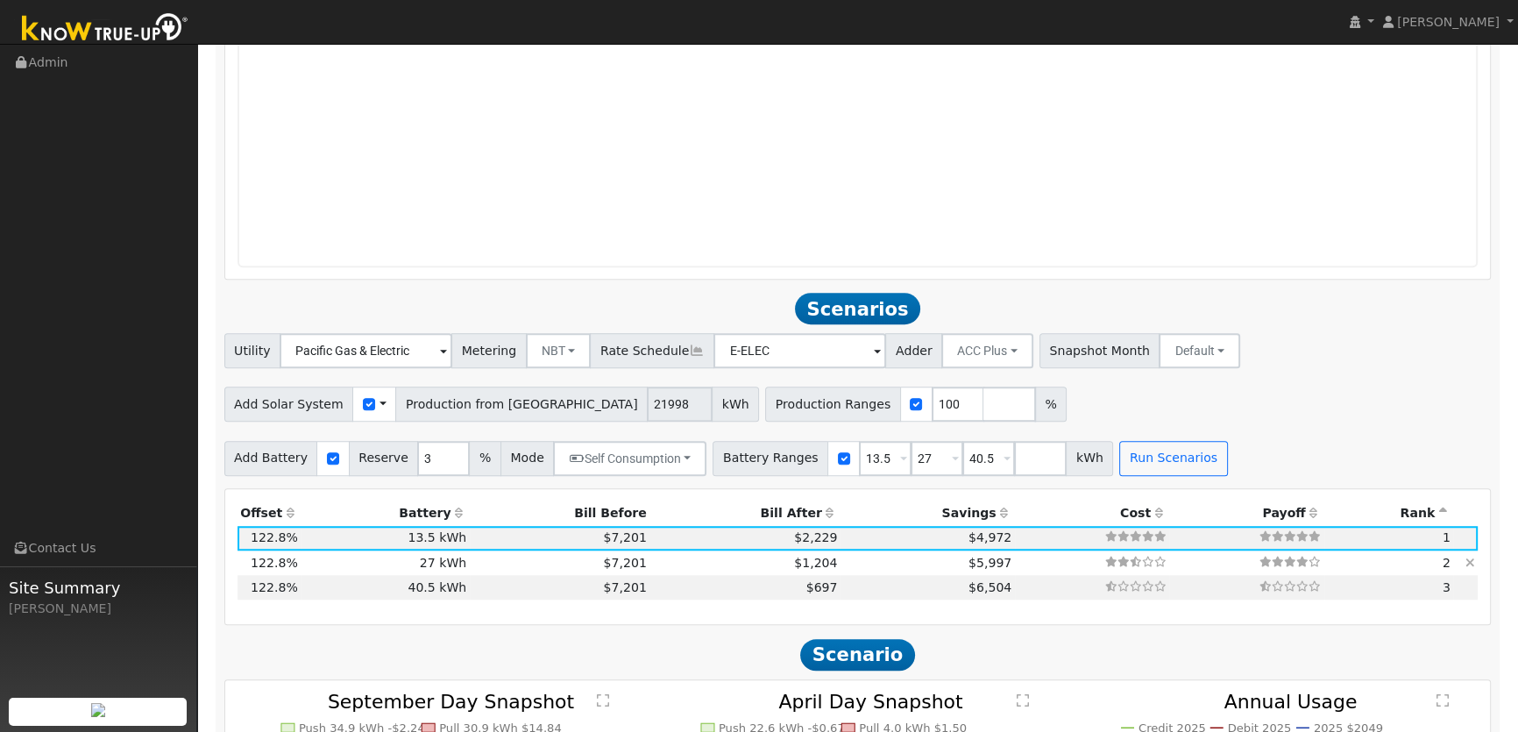
click at [649, 569] on td "$1,204" at bounding box center [744, 562] width 191 height 25
type input "$32,400"
type input "$25,119"
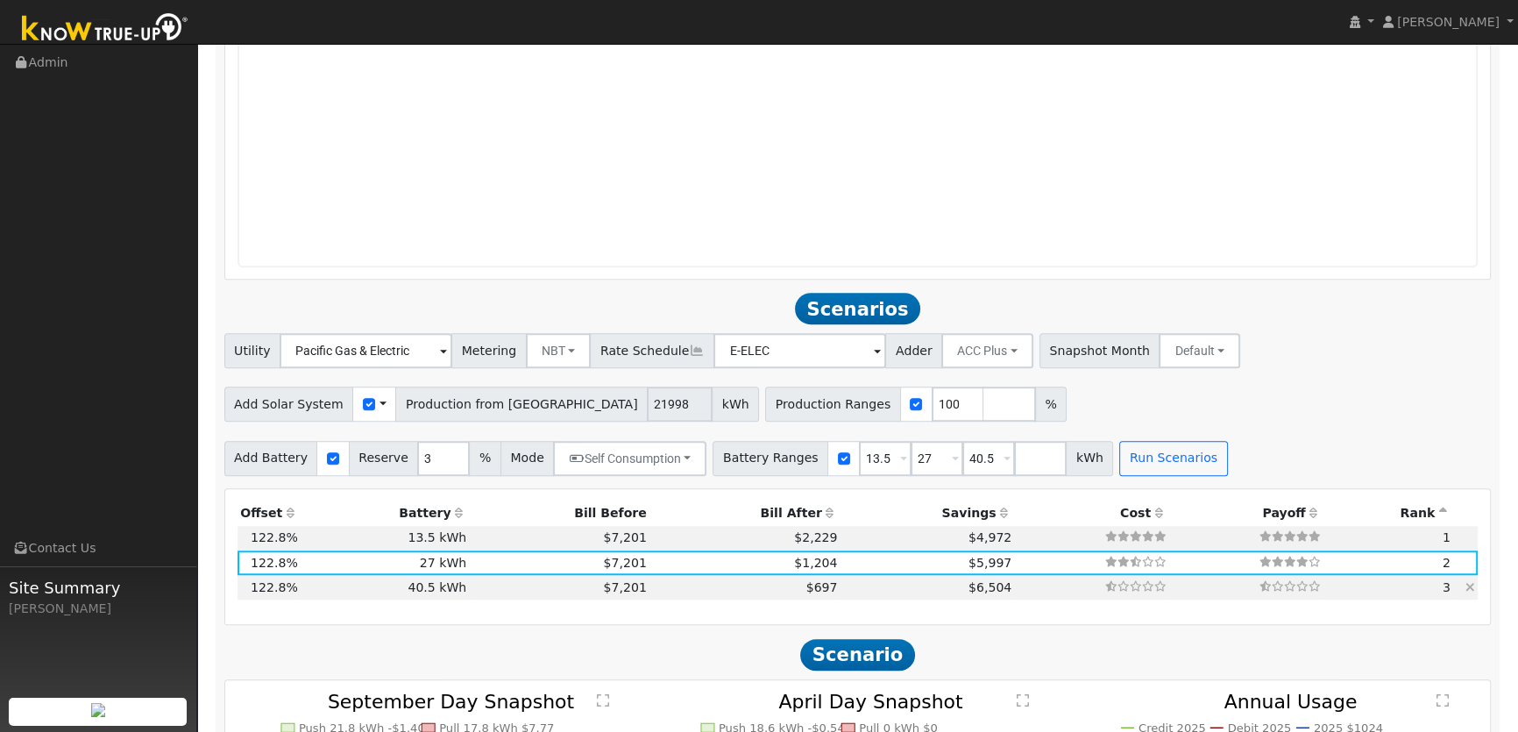
click at [649, 587] on td "$697" at bounding box center [744, 587] width 191 height 25
type input "$48,600"
type input "$29,979"
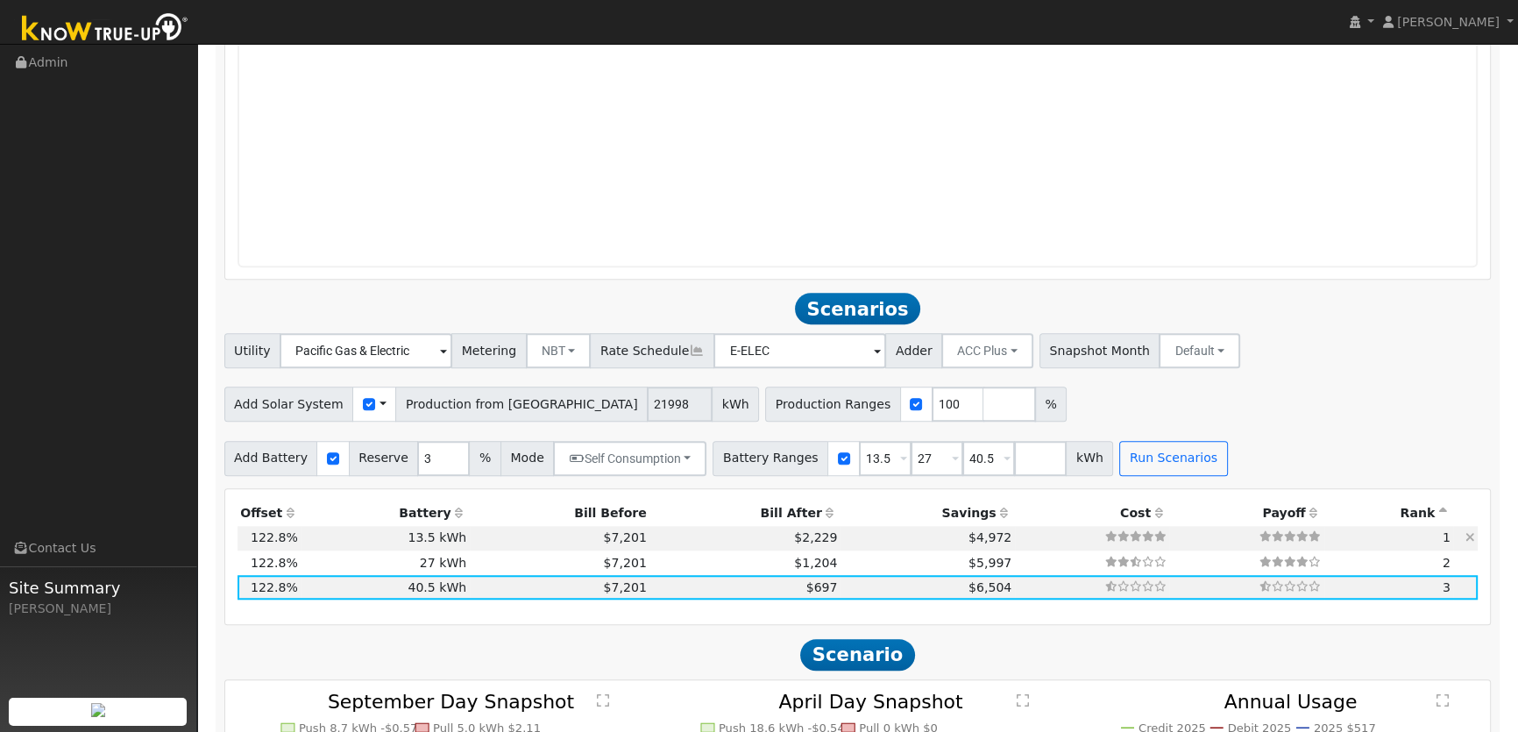
click at [649, 540] on td "$2,229" at bounding box center [744, 538] width 191 height 25
type input "$16,200"
type input "$20,259"
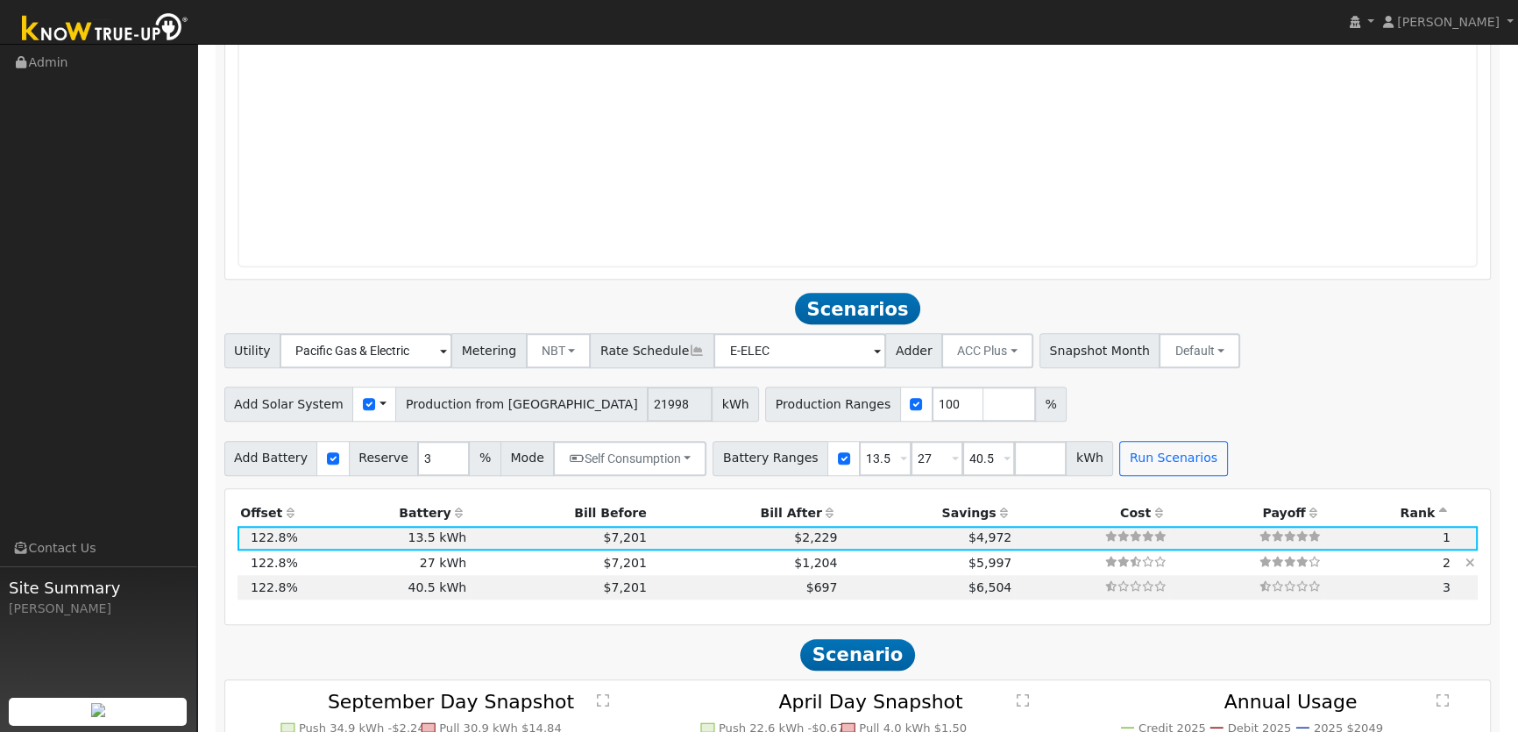
click at [649, 566] on td "$1,204" at bounding box center [744, 562] width 191 height 25
type input "$32,400"
type input "$25,119"
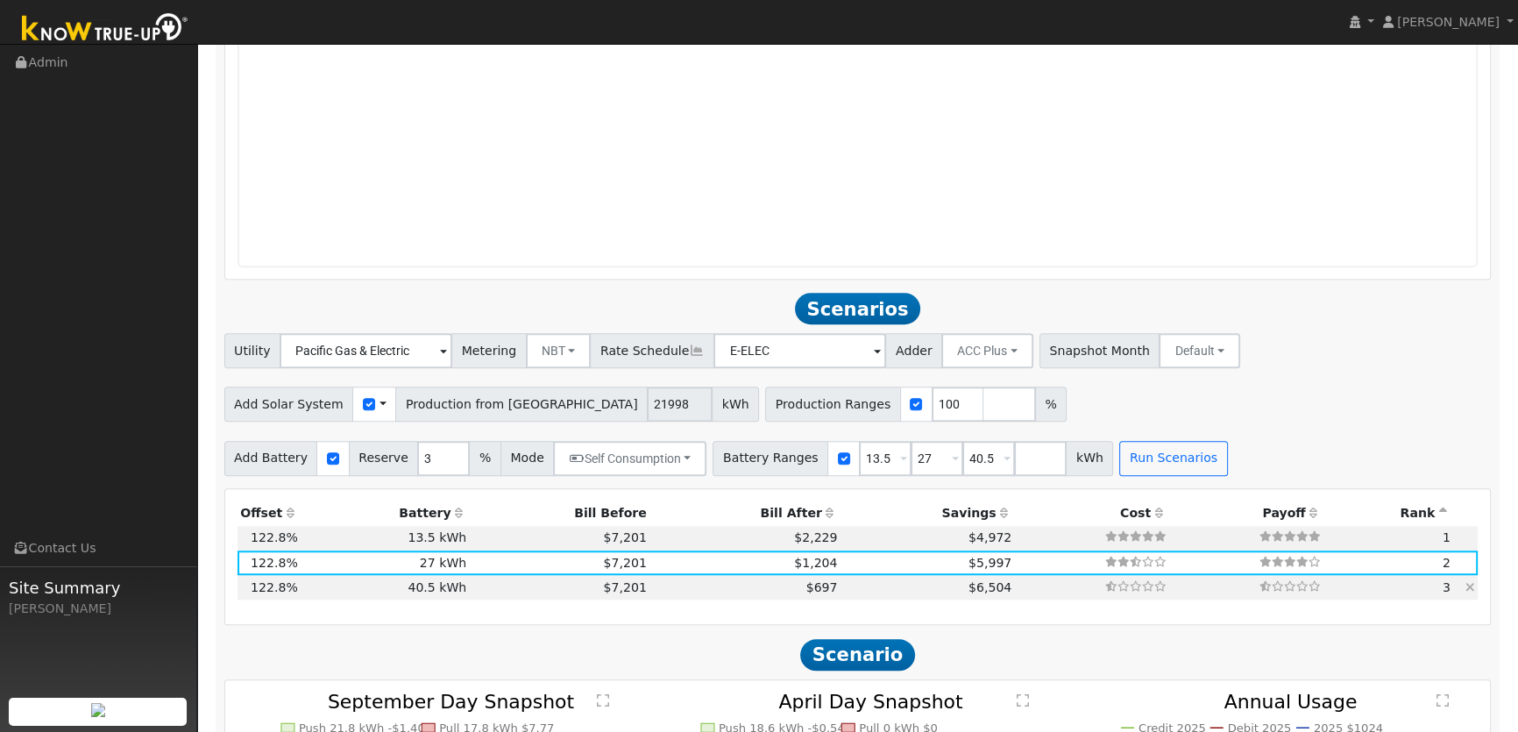
click at [649, 587] on td "$697" at bounding box center [744, 587] width 191 height 25
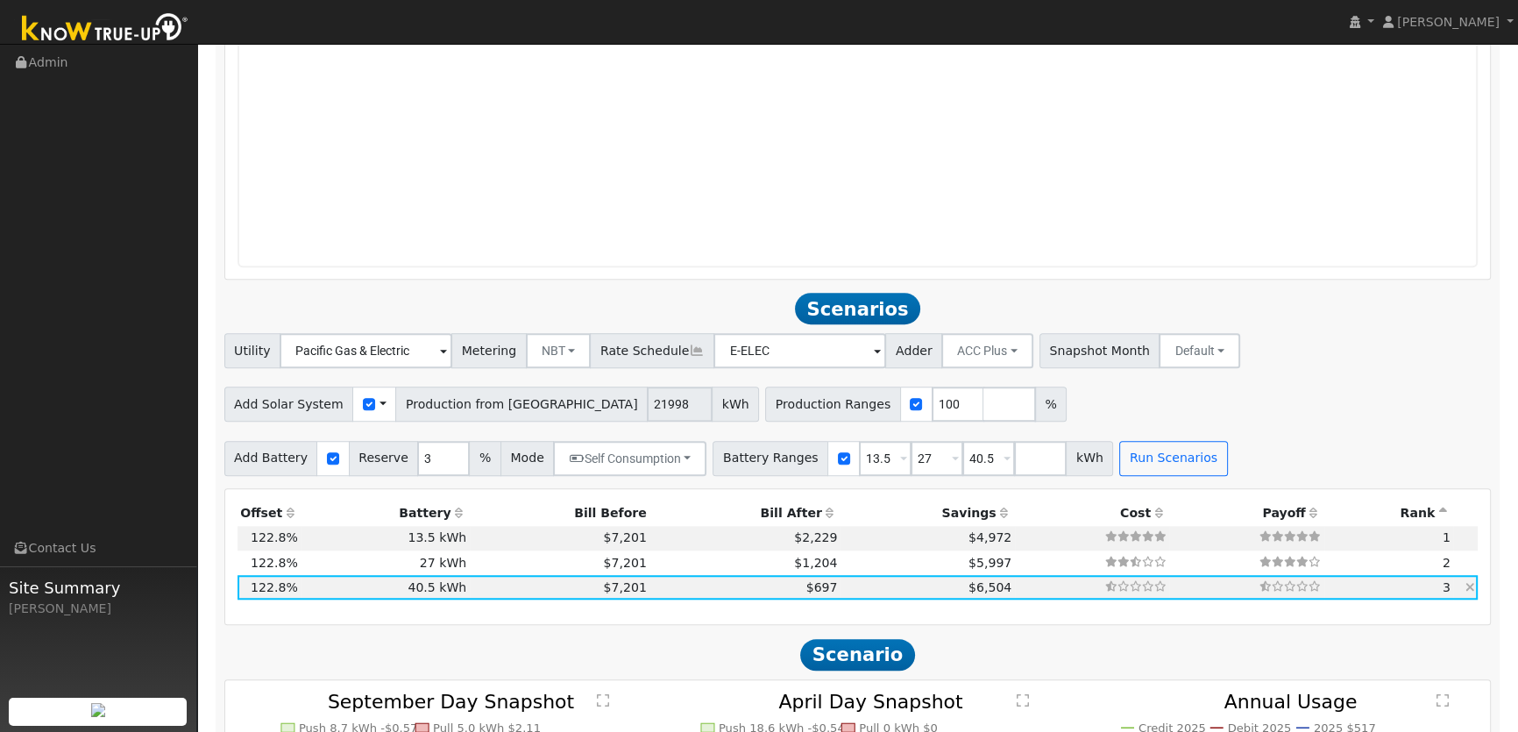
type input "$48,600"
type input "$29,979"
click at [1014, 459] on input "number" at bounding box center [1040, 458] width 53 height 35
type input "54"
click at [1187, 464] on button "Run Scenarios" at bounding box center [1225, 458] width 108 height 35
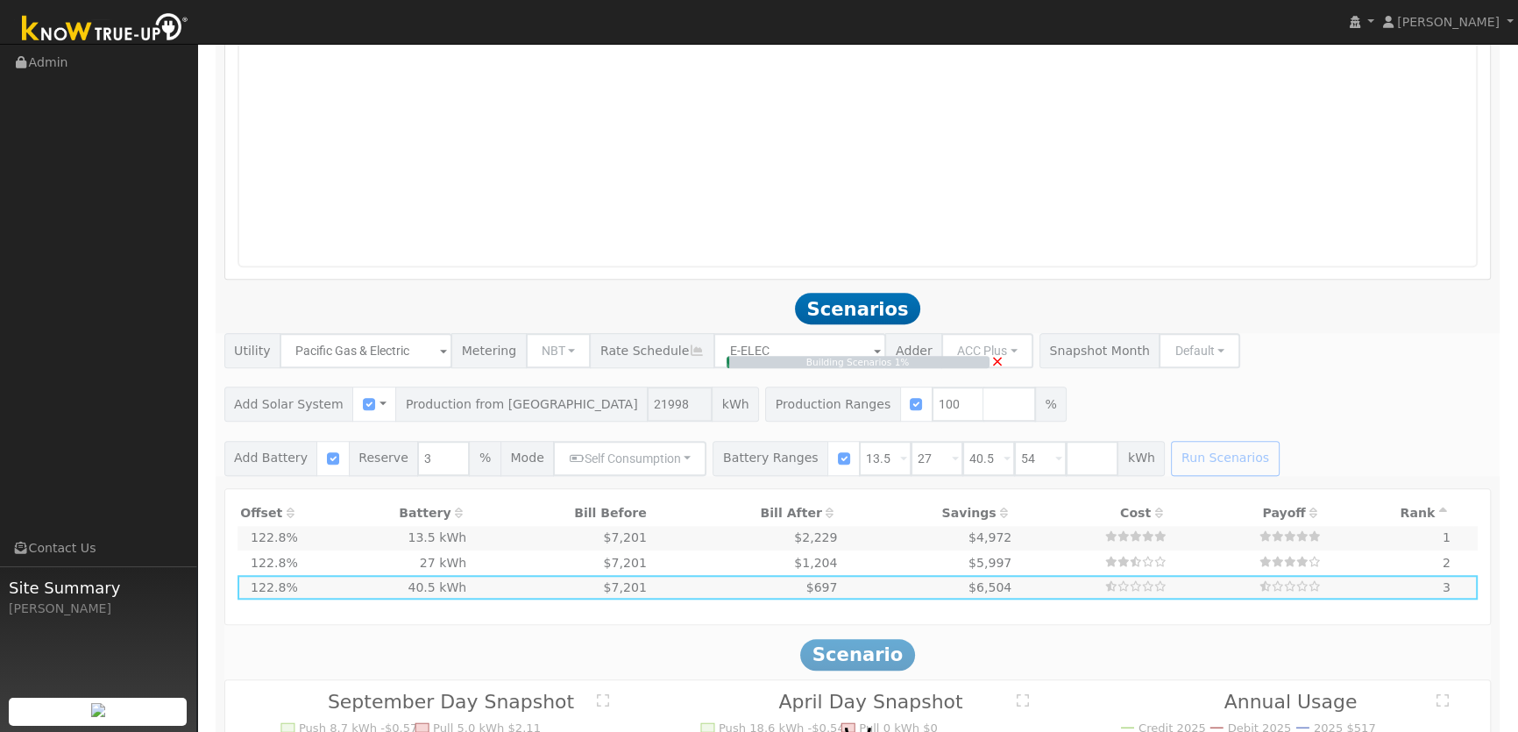
type input "$32,400"
type input "$25,119"
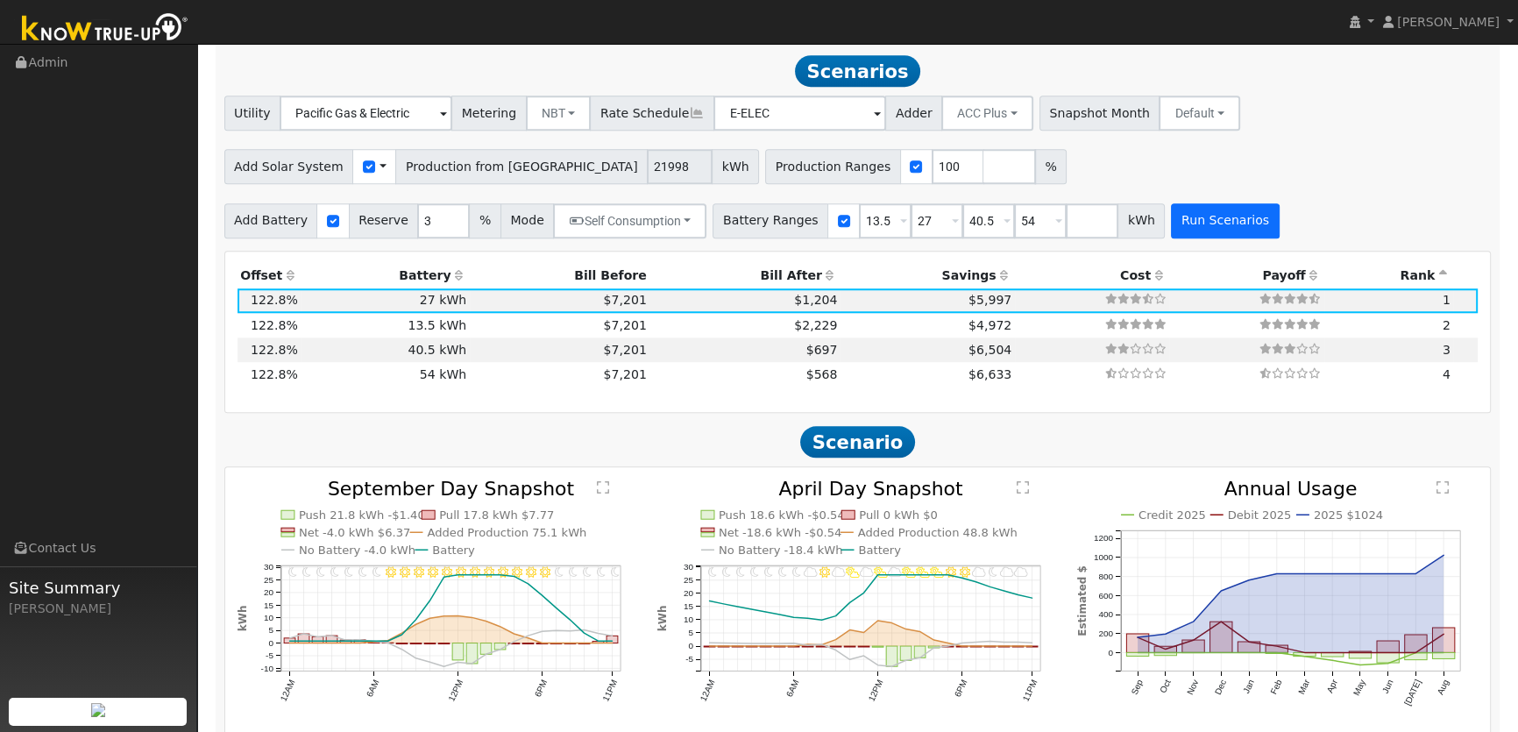
scroll to position [1907, 0]
click at [840, 374] on td "$6,633" at bounding box center [927, 372] width 174 height 25
type input "$64,800"
type input "$34,839"
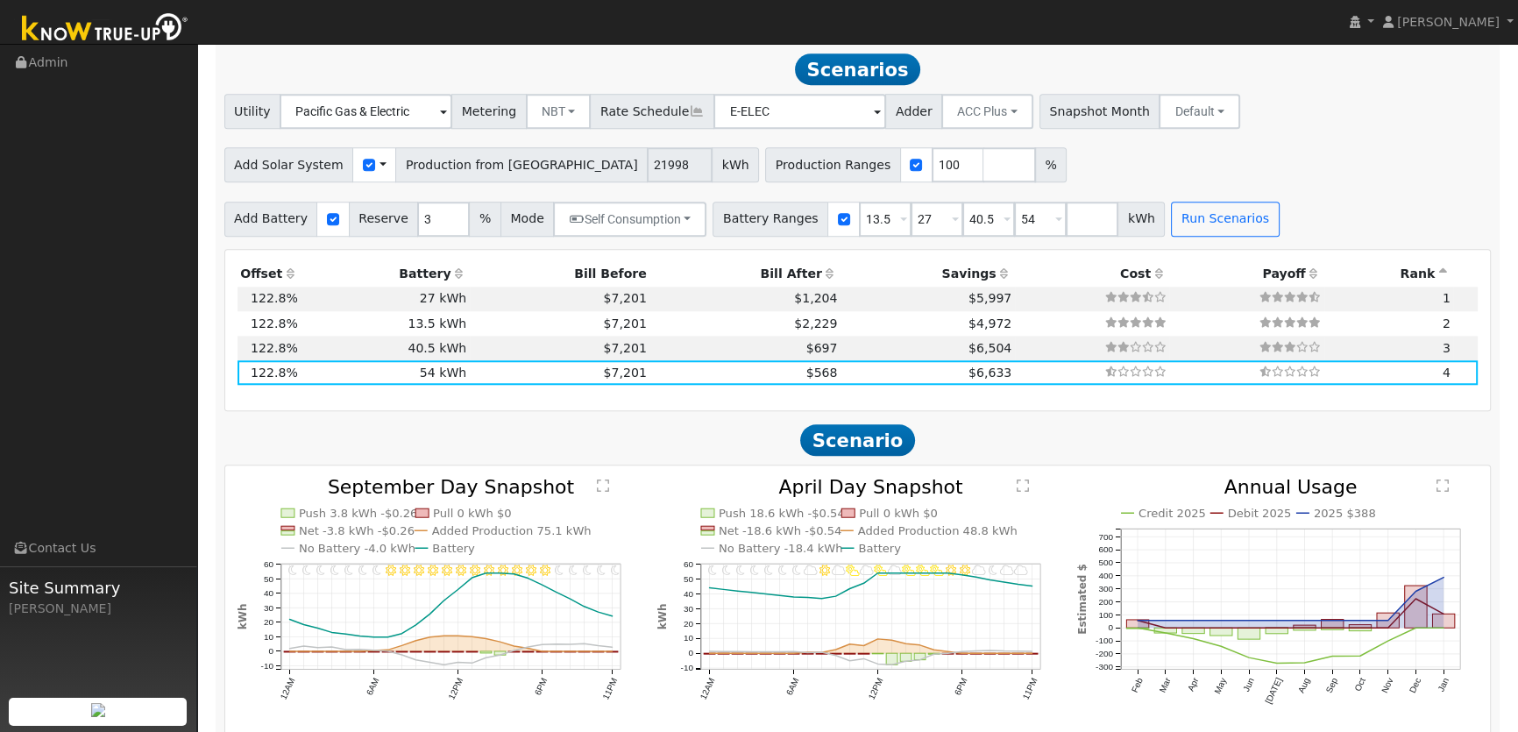
click at [1076, 426] on h2 "Scenario" at bounding box center [857, 440] width 1267 height 32
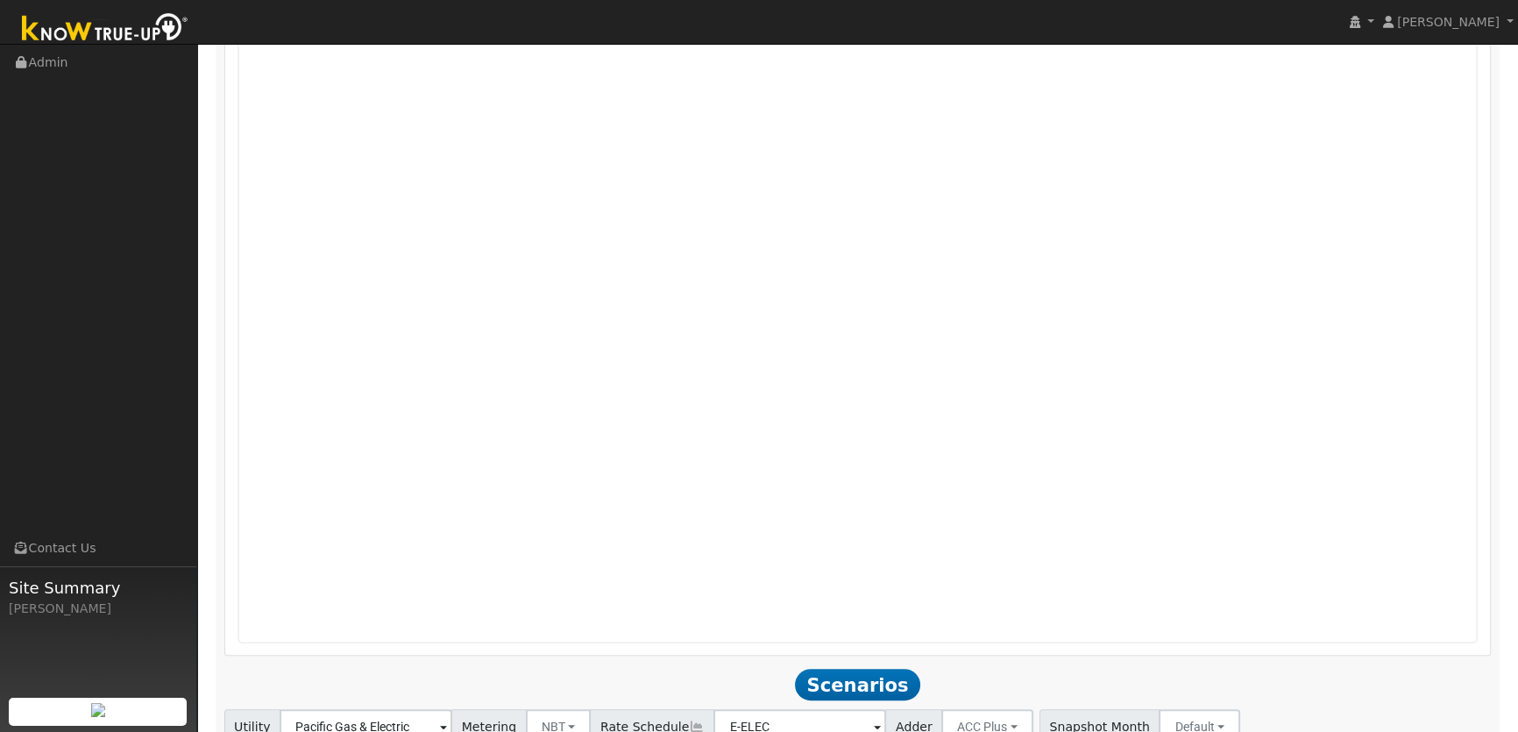
scroll to position [1288, 0]
